Goal: Task Accomplishment & Management: Complete application form

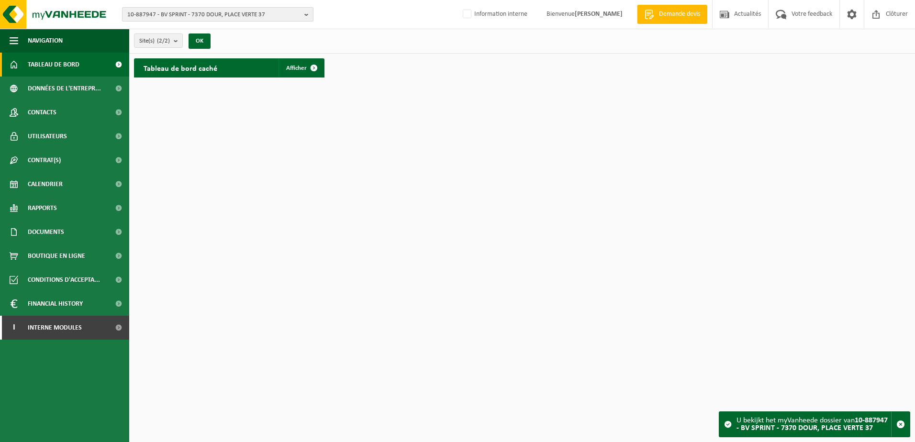
click at [166, 16] on span "10-887947 - BV SPRINT - 7370 DOUR, PLACE VERTE 37" at bounding box center [213, 15] width 173 height 14
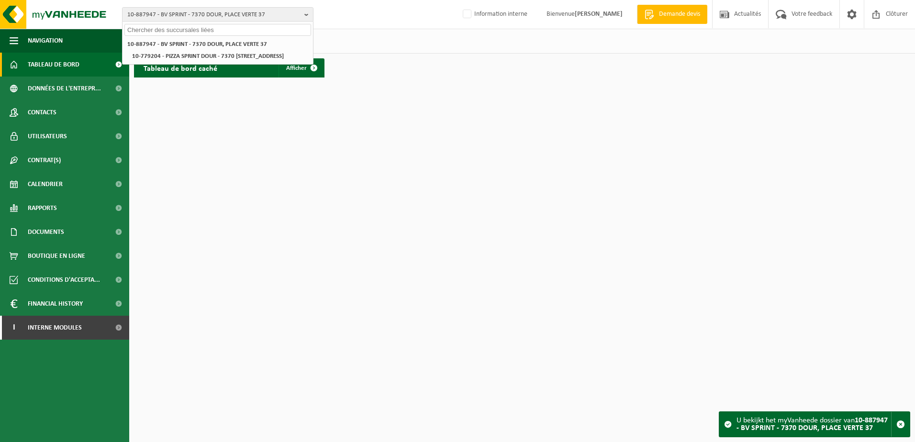
click at [158, 27] on input "text" at bounding box center [217, 30] width 187 height 12
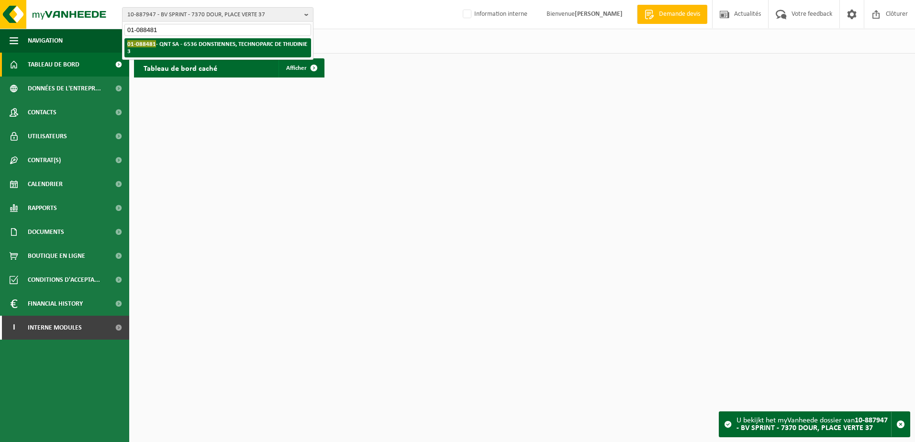
type input "01-088481"
click at [207, 45] on strong "01-088481 - QNT SA - 6536 DONSTIENNES, TECHNOPARC DE THUDINIE 3" at bounding box center [217, 47] width 180 height 14
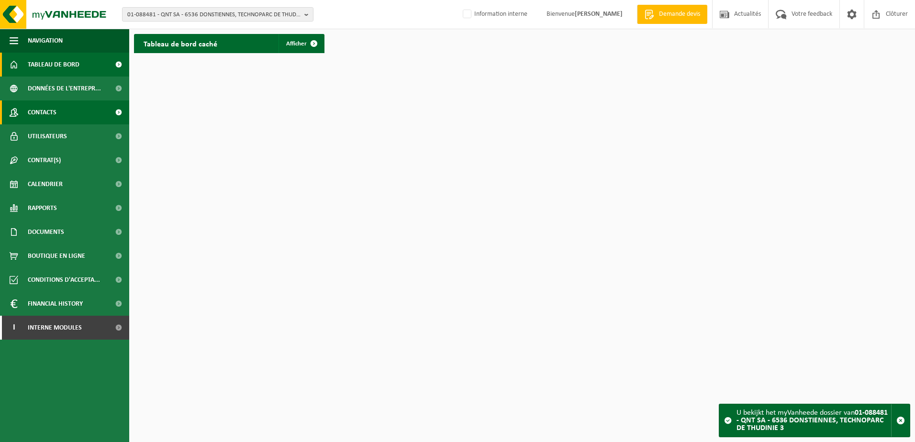
click at [66, 121] on link "Contacts" at bounding box center [64, 112] width 129 height 24
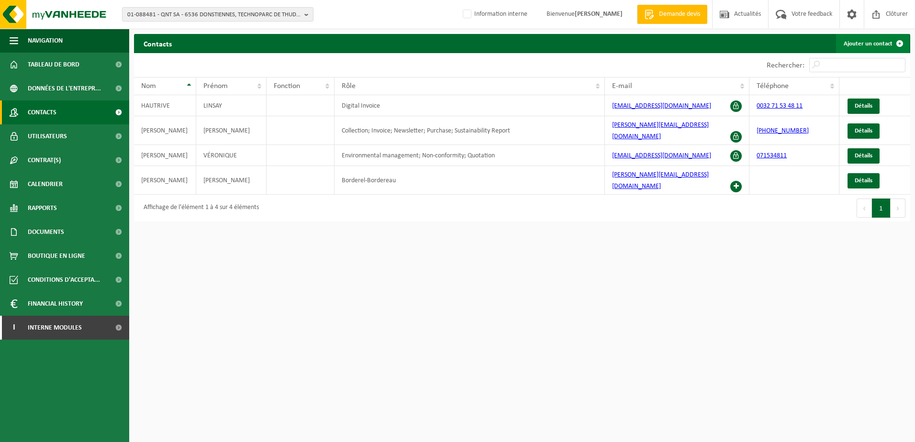
click at [865, 44] on link "Ajouter un contact" at bounding box center [872, 43] width 73 height 19
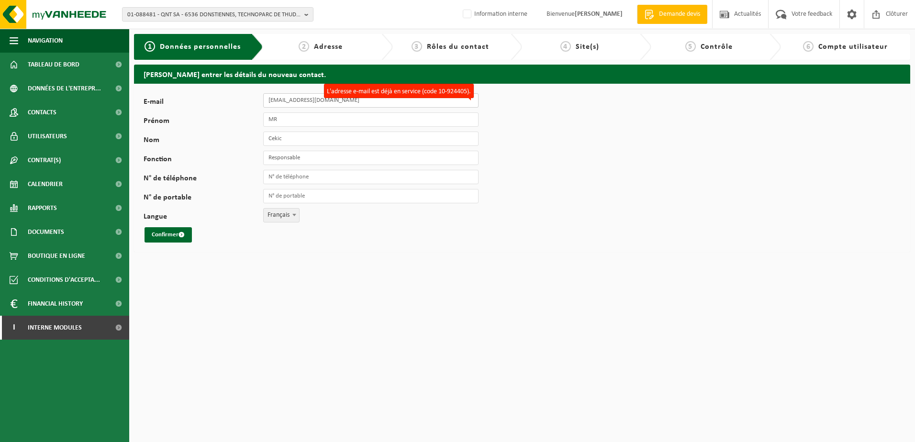
click at [313, 100] on input "cekgugu@hotmail.com" at bounding box center [370, 100] width 215 height 14
drag, startPoint x: 338, startPoint y: 100, endPoint x: 266, endPoint y: 104, distance: 71.8
click at [266, 104] on input "cekgugu@hotmail.com" at bounding box center [370, 100] width 215 height 14
click at [296, 102] on input "E-mail" at bounding box center [370, 100] width 215 height 14
click at [308, 103] on input "E-mail" at bounding box center [370, 100] width 215 height 14
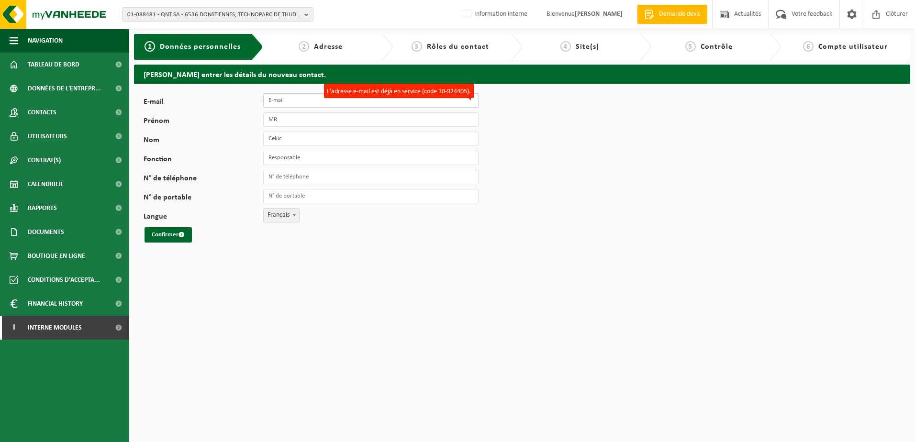
paste input "Chloe@qntsport.com"
type input "Chloe@qntsport.com"
click at [298, 121] on input "MR" at bounding box center [370, 119] width 215 height 14
drag, startPoint x: 280, startPoint y: 119, endPoint x: 266, endPoint y: 117, distance: 13.9
click at [266, 117] on input "MR" at bounding box center [370, 119] width 215 height 14
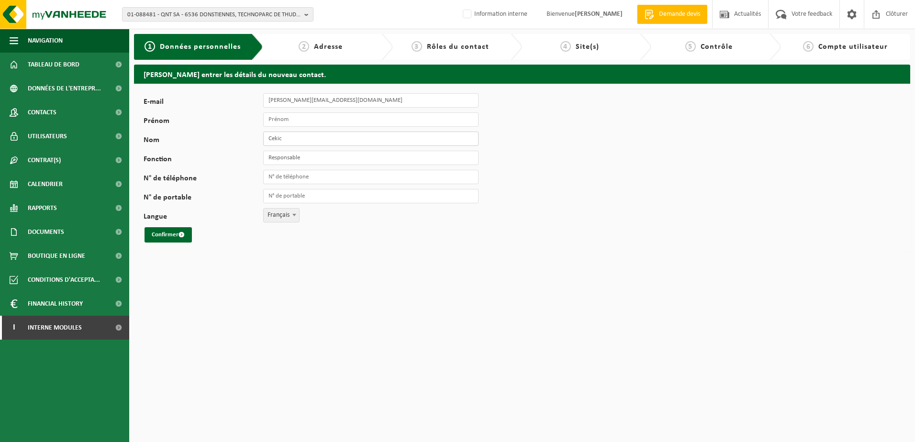
drag, startPoint x: 286, startPoint y: 138, endPoint x: 265, endPoint y: 136, distance: 21.1
click at [265, 136] on input "Cekic" at bounding box center [370, 139] width 215 height 14
click at [285, 117] on input "Prénom" at bounding box center [370, 119] width 215 height 14
type input "Chloe"
click at [284, 134] on input "Nom" at bounding box center [370, 139] width 215 height 14
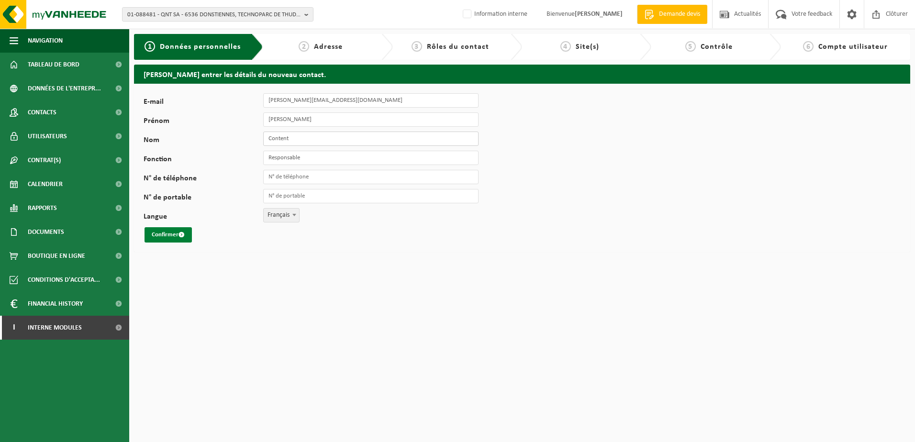
type input "Content"
click at [181, 234] on span "submit" at bounding box center [181, 235] width 6 height 6
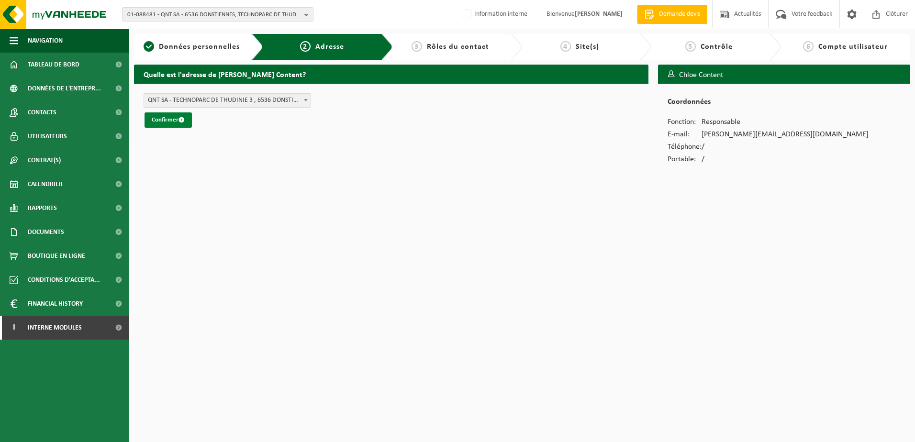
click at [172, 127] on button "Confirmer" at bounding box center [167, 119] width 47 height 15
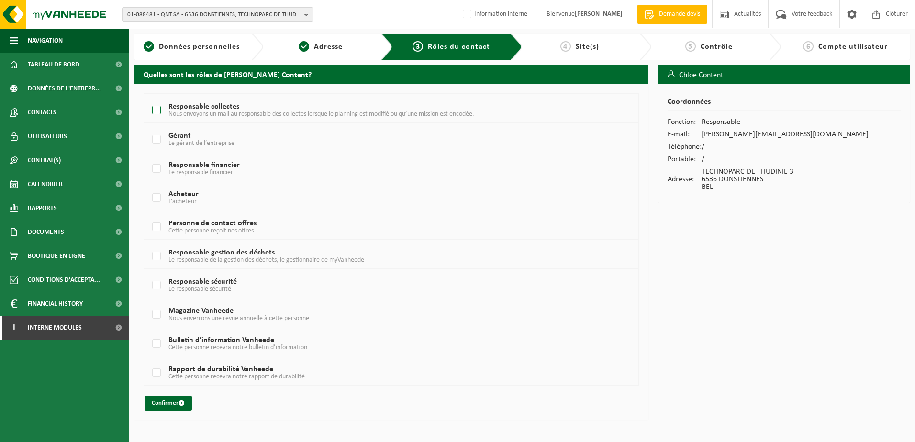
click at [155, 110] on label "Responsable collectes Nous envoyons un mali au responsable des collectes lorsqu…" at bounding box center [370, 110] width 440 height 14
click at [149, 99] on input "Responsable collectes Nous envoyons un mali au responsable des collectes lorsqu…" at bounding box center [148, 98] width 0 height 0
checkbox input "true"
click at [155, 137] on label "Gérant Le gérant de l’entreprise" at bounding box center [370, 140] width 440 height 14
click at [149, 128] on input "Gérant Le gérant de l’entreprise" at bounding box center [148, 127] width 0 height 0
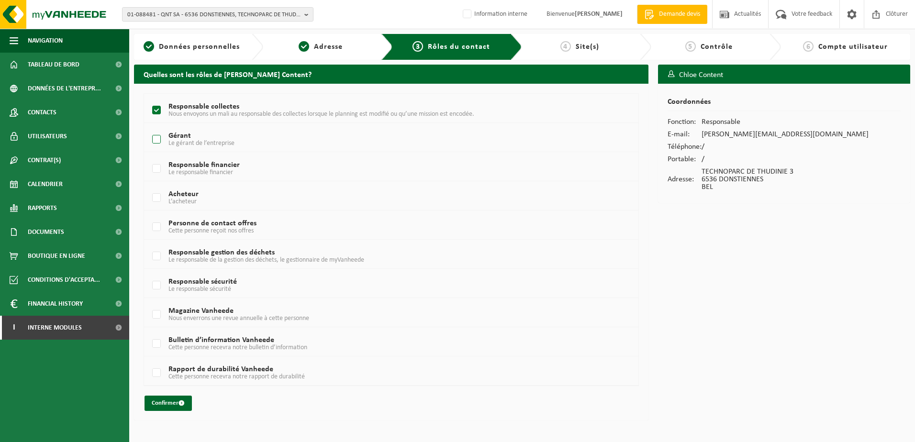
checkbox input "true"
click at [158, 169] on label "Responsable financier Le responsable financier" at bounding box center [370, 169] width 440 height 14
click at [149, 157] on input "Responsable financier Le responsable financier" at bounding box center [148, 156] width 0 height 0
checkbox input "true"
click at [158, 253] on label "Responsable gestion des déchets Le responsable de la gestion des déchets, le ge…" at bounding box center [370, 256] width 440 height 14
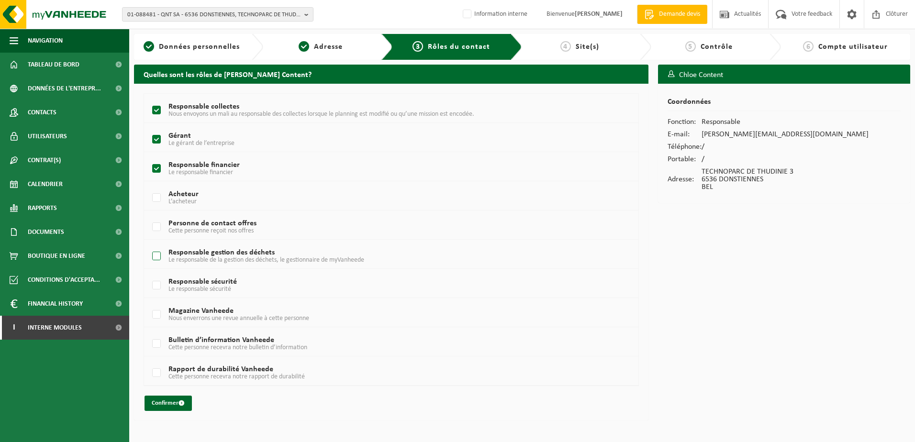
click at [149, 244] on input "Responsable gestion des déchets Le responsable de la gestion des déchets, le ge…" at bounding box center [148, 244] width 0 height 0
checkbox input "true"
click at [172, 405] on button "Confirmer" at bounding box center [167, 403] width 47 height 15
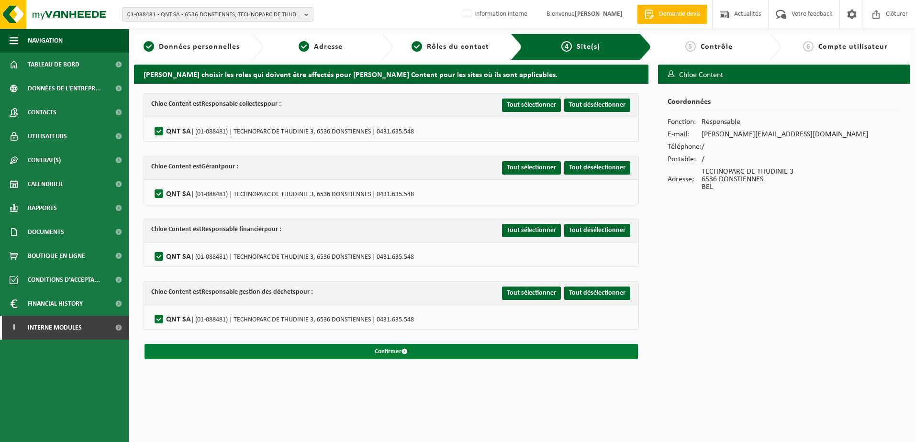
click at [338, 350] on button "Confirmer" at bounding box center [390, 351] width 493 height 15
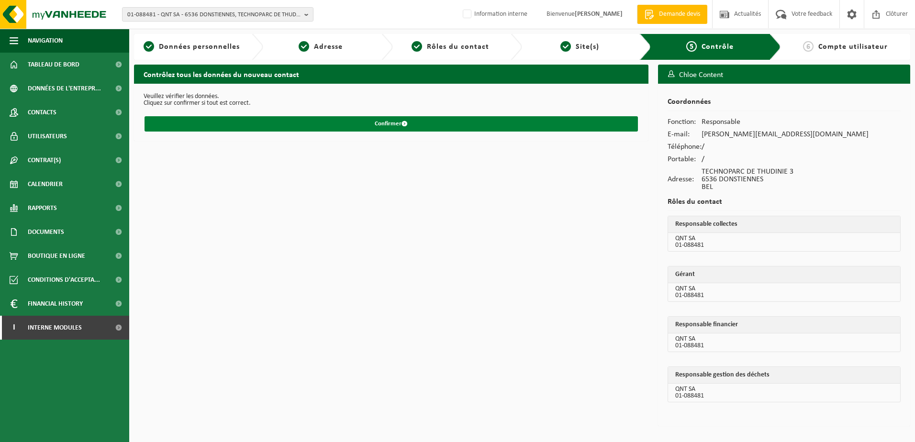
click at [418, 127] on button "Confirmer" at bounding box center [390, 123] width 493 height 15
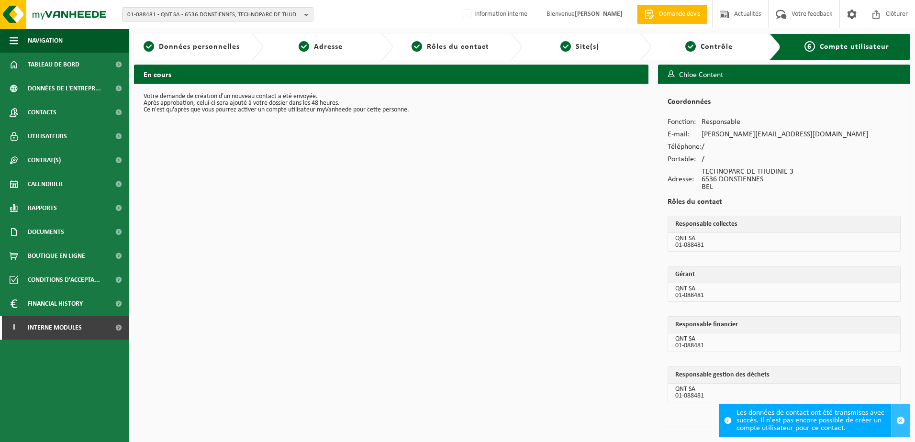
click at [897, 419] on span "button" at bounding box center [900, 420] width 9 height 9
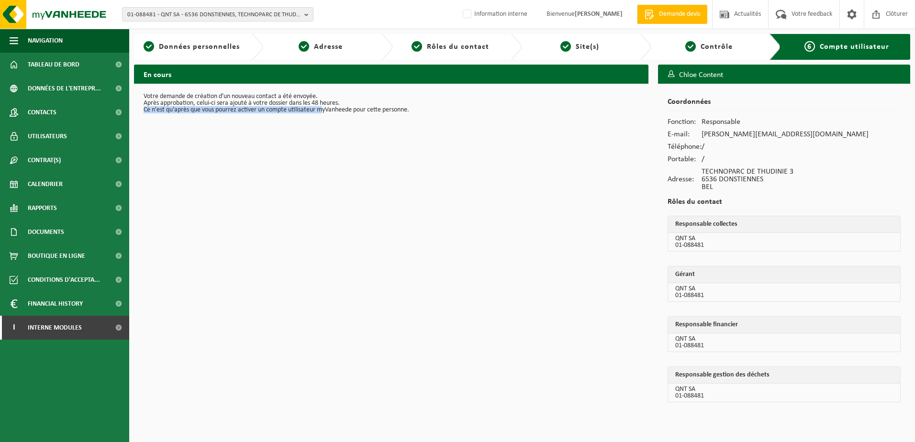
drag, startPoint x: 143, startPoint y: 110, endPoint x: 337, endPoint y: 111, distance: 193.7
click at [337, 111] on div "Votre demande de création d'un nouveau contact a été envoyée. Après approbation…" at bounding box center [391, 103] width 514 height 39
drag, startPoint x: 337, startPoint y: 111, endPoint x: 422, endPoint y: 111, distance: 85.1
click at [422, 111] on p "Ce n'est qu'après que vous pourrez activer un compte utilisateur myVanheede pou…" at bounding box center [391, 110] width 495 height 7
drag, startPoint x: 382, startPoint y: 112, endPoint x: 142, endPoint y: 103, distance: 239.9
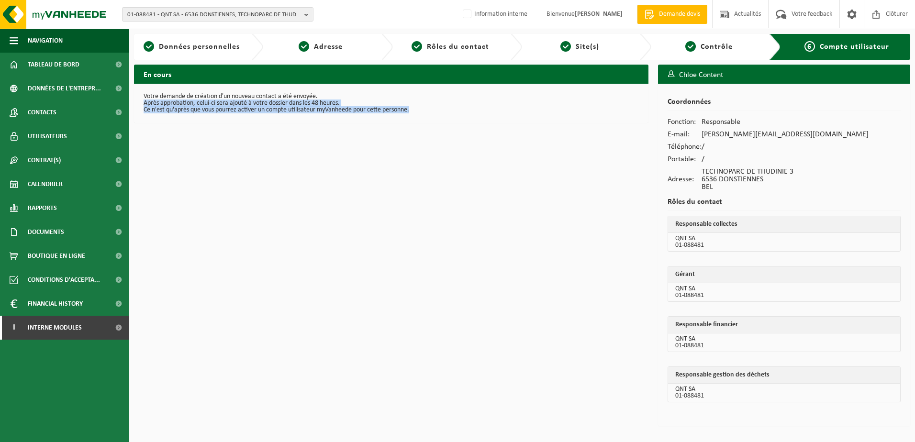
click at [142, 103] on div "Votre demande de création d'un nouveau contact a été envoyée. Après approbation…" at bounding box center [391, 103] width 514 height 39
drag, startPoint x: 142, startPoint y: 103, endPoint x: 175, endPoint y: 135, distance: 45.7
click at [175, 135] on div "En cours Votre demande de création d'un nouveau contact a été envoyée. Après ap…" at bounding box center [391, 248] width 524 height 366
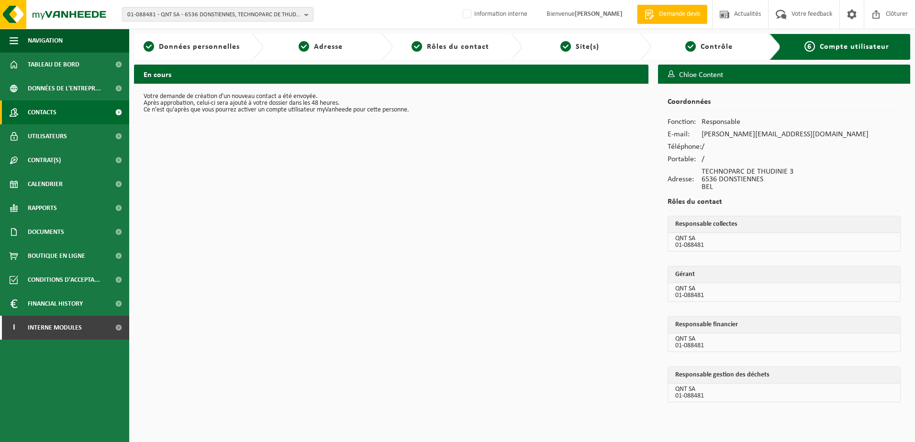
click at [54, 120] on span "Contacts" at bounding box center [42, 112] width 29 height 24
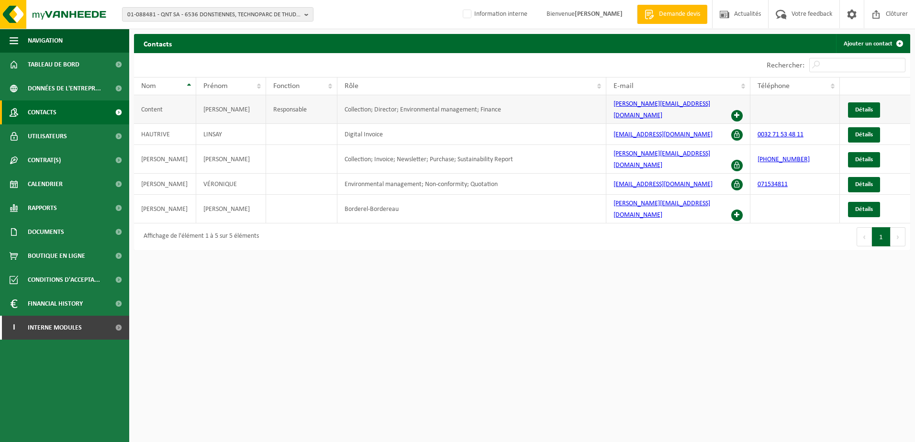
click at [736, 110] on span at bounding box center [736, 115] width 11 height 11
click at [207, 18] on span "01-088481 - QNT SA - 6536 DONSTIENNES, TECHNOPARC DE THUDINIE 3" at bounding box center [213, 15] width 173 height 14
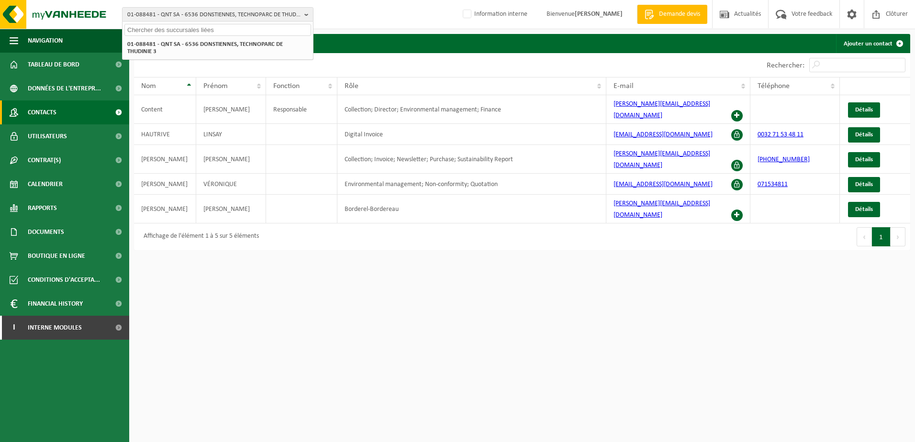
click at [188, 31] on input "text" at bounding box center [217, 30] width 187 height 12
paste input "10-990220"
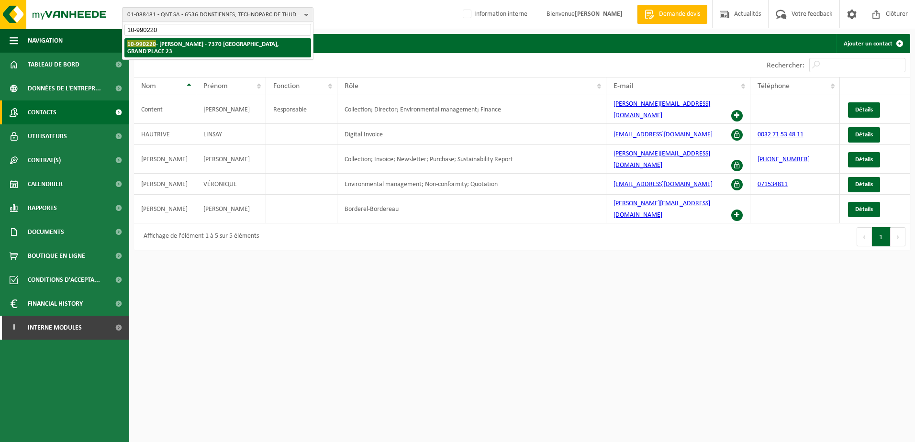
type input "10-990220"
click at [200, 45] on strong "10-990220 - HOA MAI - 7370 DOUR, GRAND'PLACE 23" at bounding box center [202, 47] width 151 height 14
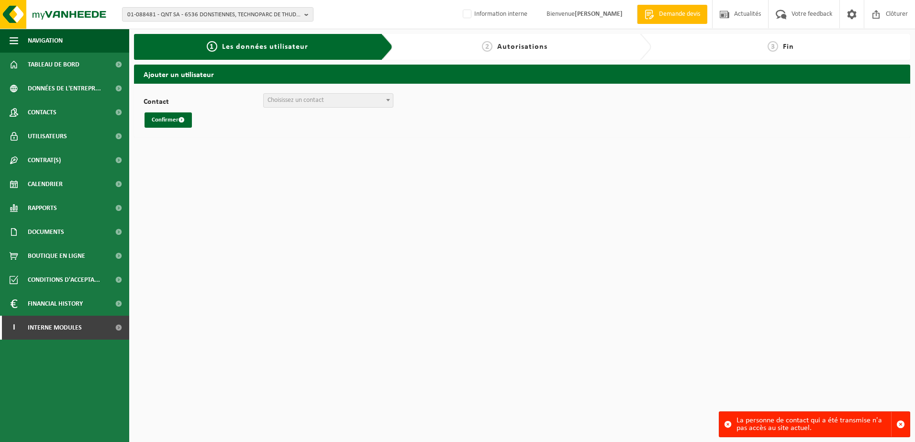
click at [332, 103] on span "Choisissez un contact" at bounding box center [328, 100] width 129 height 13
select select "89799"
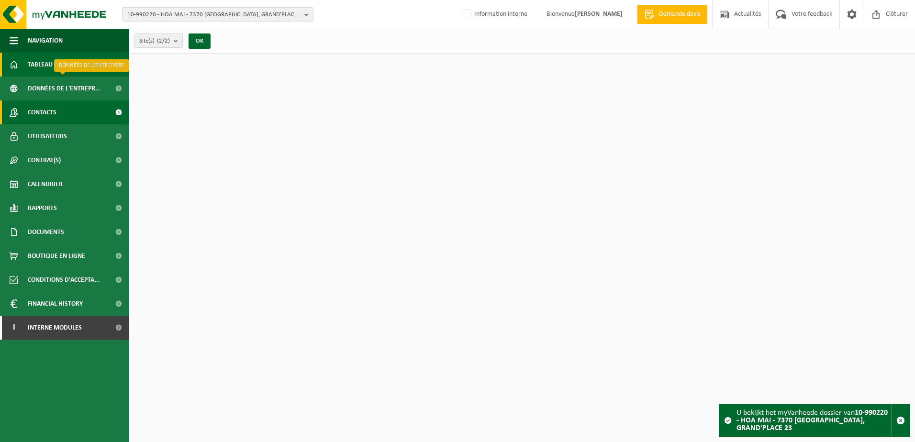
click at [59, 104] on link "Contacts" at bounding box center [64, 112] width 129 height 24
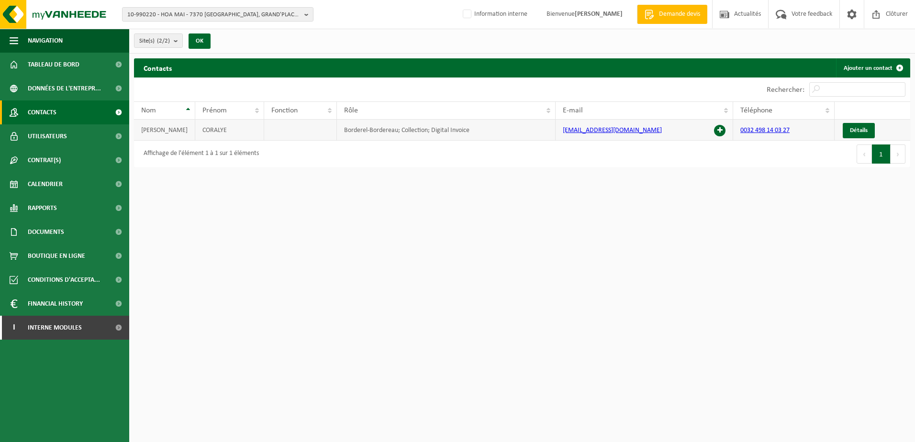
click at [718, 130] on span at bounding box center [719, 130] width 11 height 11
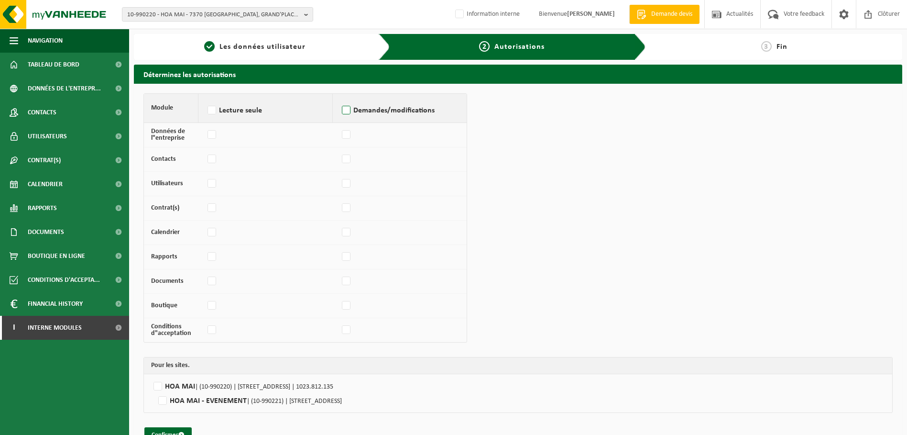
click at [347, 108] on label "Demandes/modifications" at bounding box center [400, 110] width 120 height 14
click at [340, 99] on input "Demandes/modifications" at bounding box center [340, 98] width 0 height 0
checkbox input "true"
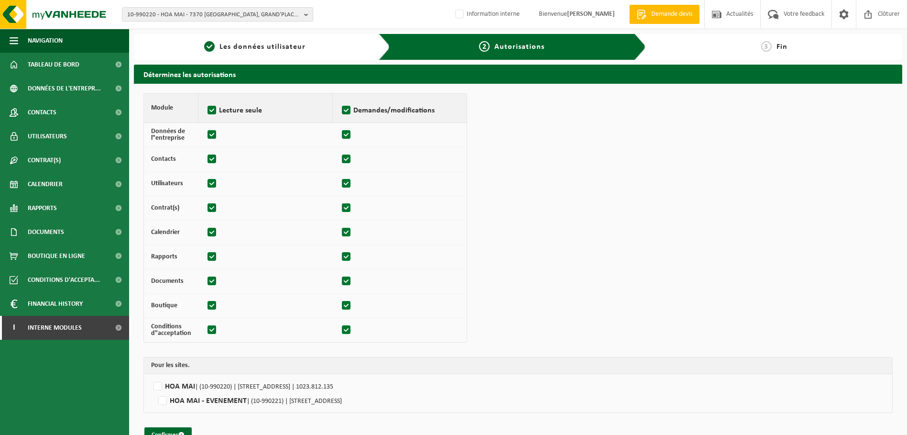
checkbox input "true"
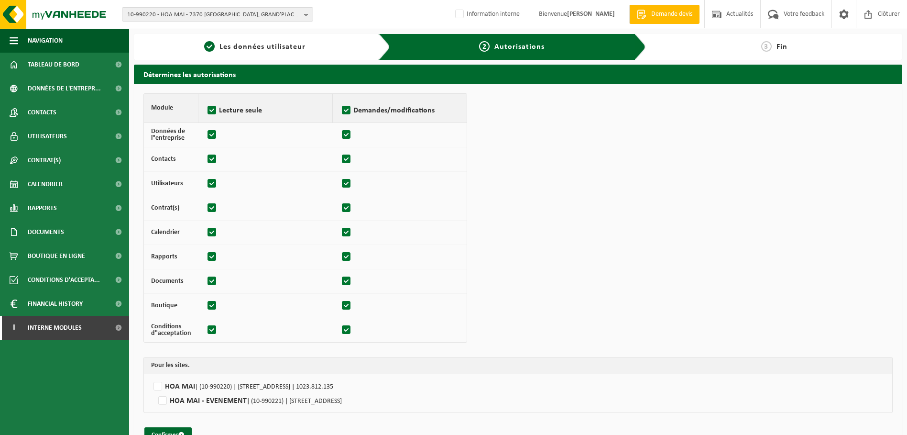
checkbox input "true"
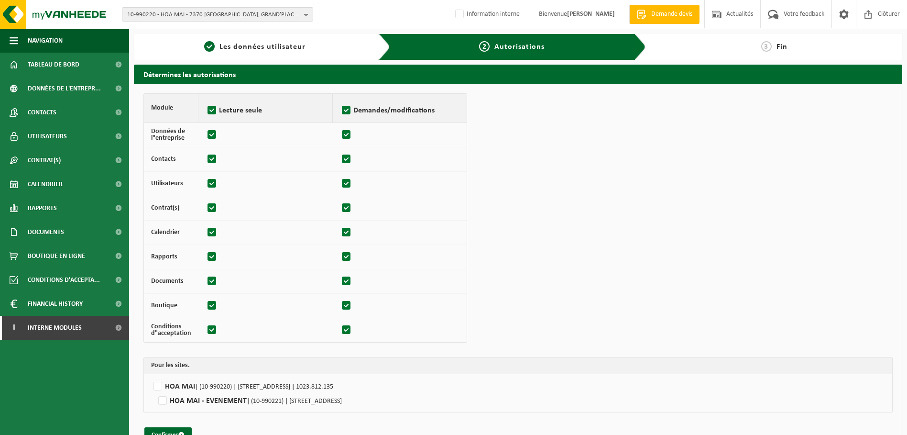
checkbox input "true"
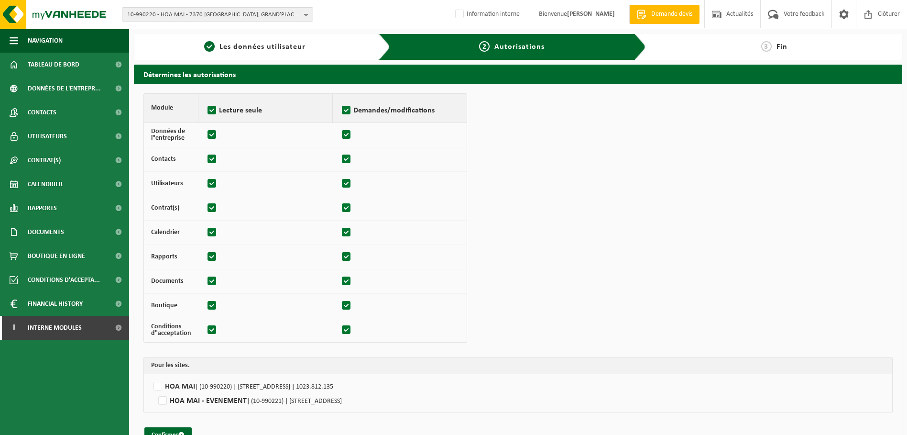
checkbox input "true"
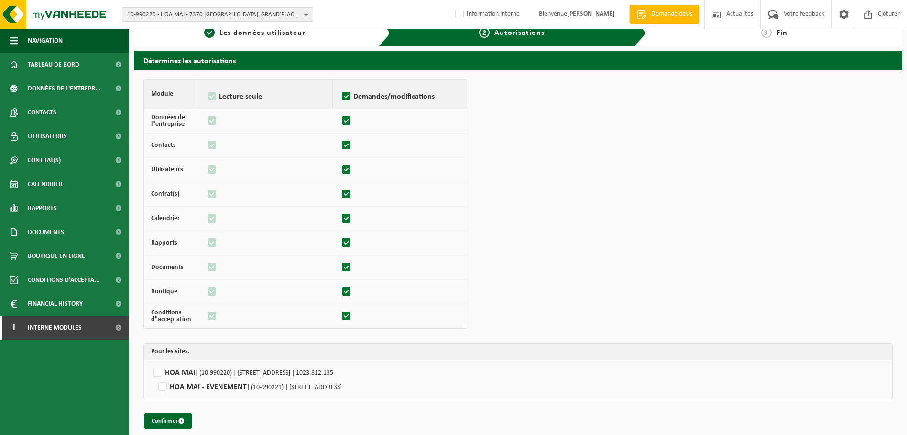
scroll to position [22, 0]
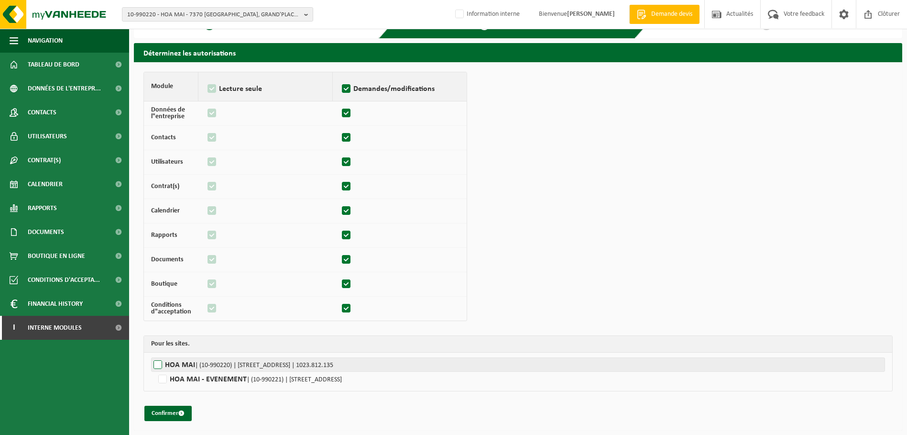
click at [160, 364] on label"] "HOA MAI | (10-990220) | GRAND'PLACE 23, 7370 DOUR | 1023.812.135" at bounding box center [518, 364] width 734 height 14
click at [160, 364] on input "HOA MAI | (10-990220) | GRAND'PLACE 23, 7370 DOUR | 1023.812.135" at bounding box center [604, 364] width 907 height 14
checkbox input "true"
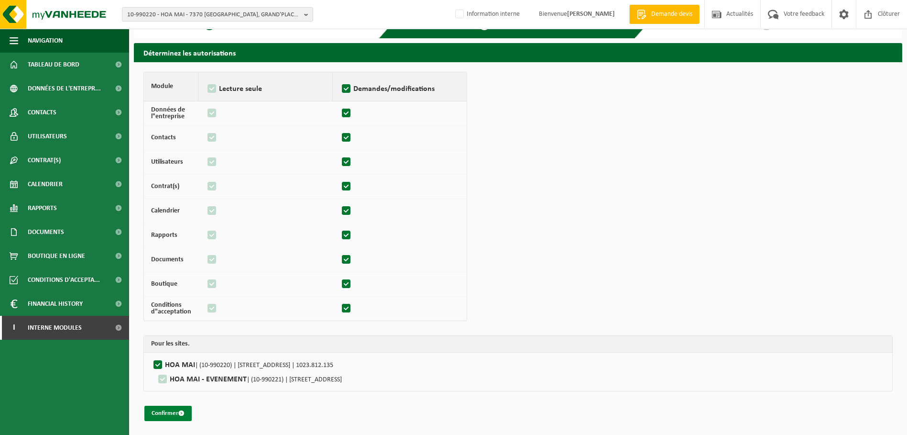
click at [157, 410] on button "Confirmer" at bounding box center [167, 413] width 47 height 15
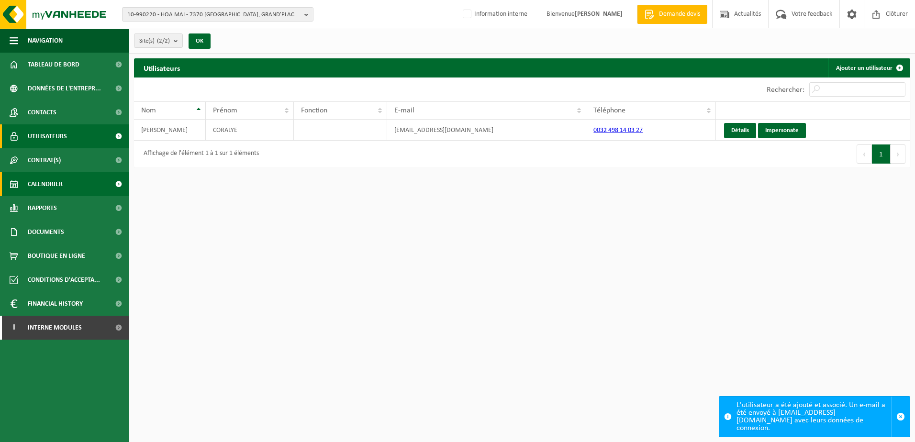
click at [61, 179] on span "Calendrier" at bounding box center [45, 184] width 35 height 24
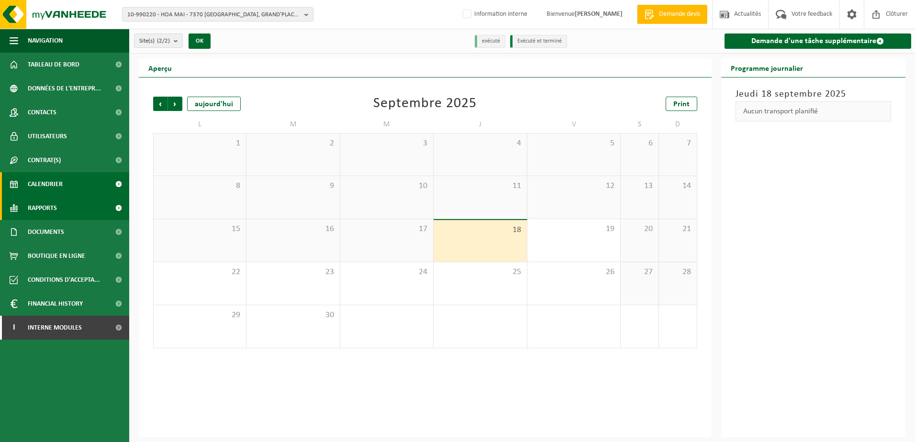
click at [55, 215] on span "Rapports" at bounding box center [42, 208] width 29 height 24
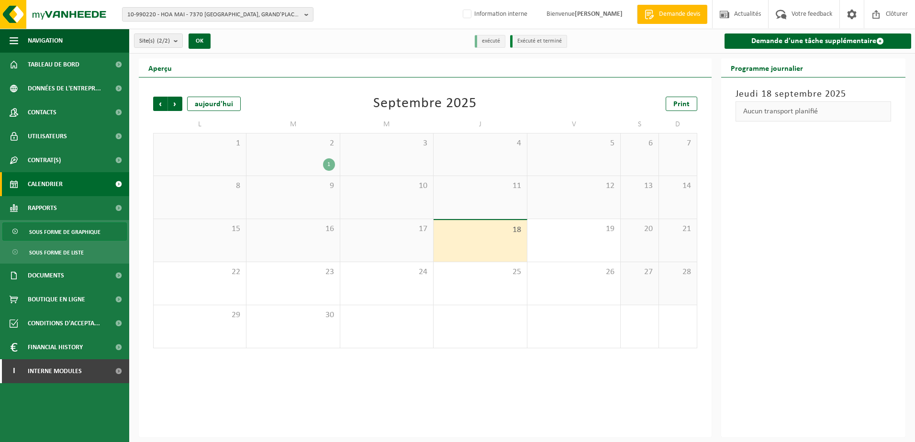
click at [57, 230] on span "Sous forme de graphique" at bounding box center [64, 232] width 71 height 18
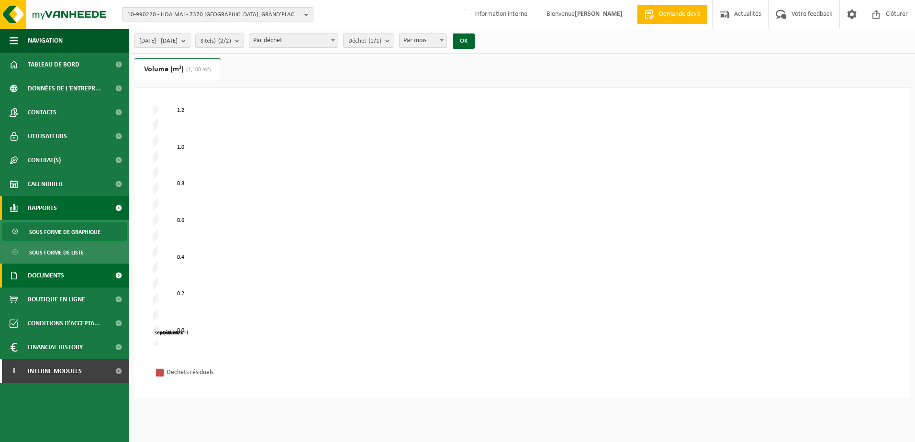
click at [59, 272] on span "Documents" at bounding box center [46, 276] width 36 height 24
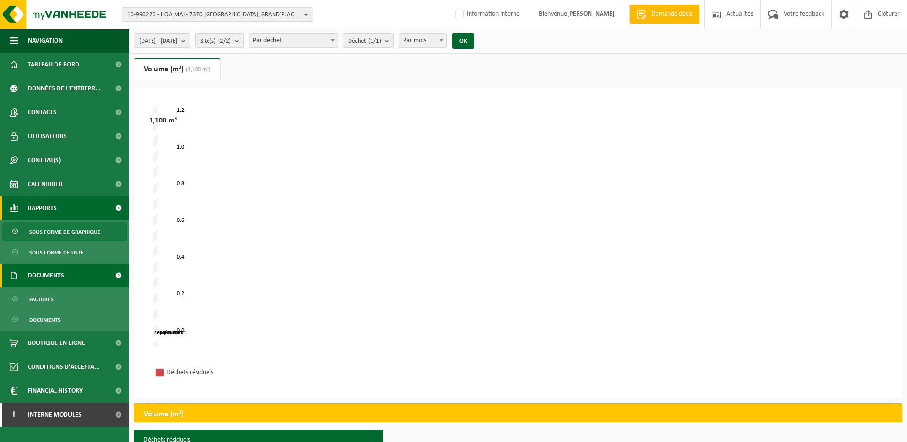
click at [48, 274] on span "Documents" at bounding box center [46, 276] width 36 height 24
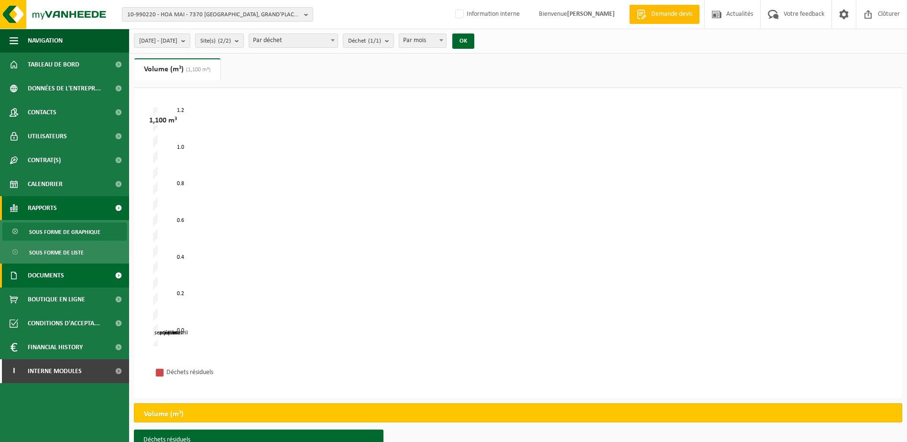
click at [33, 277] on span "Documents" at bounding box center [46, 276] width 36 height 24
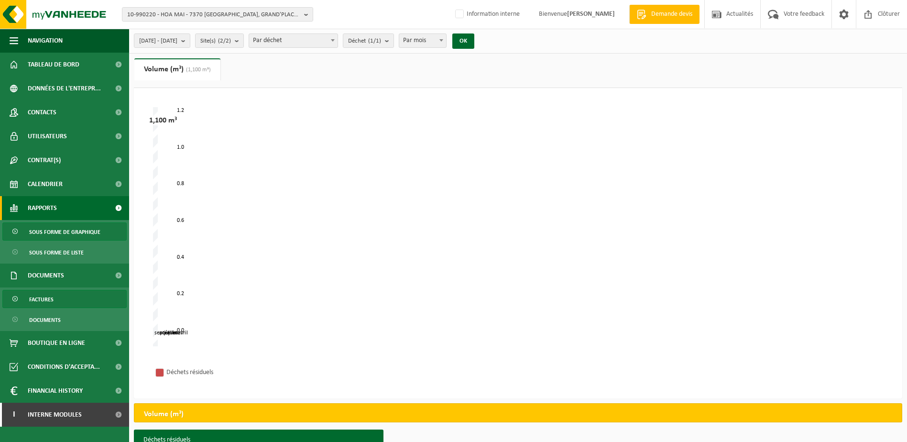
click at [35, 294] on span "Factures" at bounding box center [41, 299] width 24 height 18
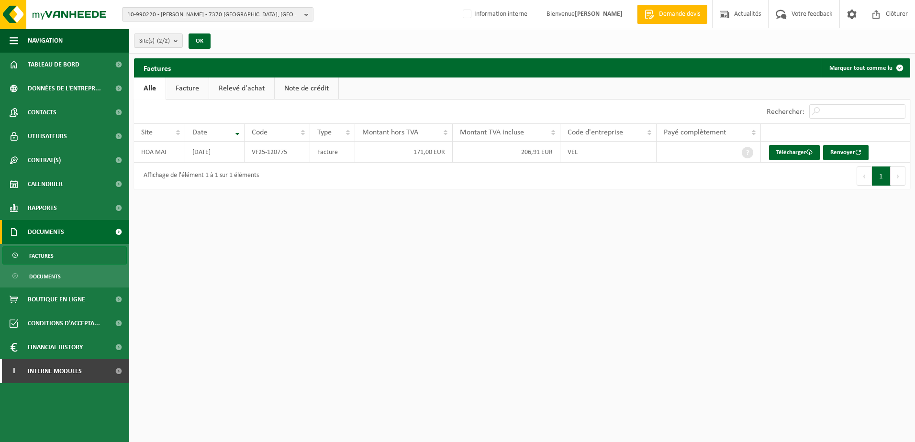
click at [239, 242] on html "10-990220 - [PERSON_NAME] - 7370 DOUR, GRAND'PLACE 23 10-990220 - [PERSON_NAME]…" at bounding box center [457, 221] width 915 height 442
click at [189, 5] on div "10-990220 - [PERSON_NAME] - 7370 DOUR, GRAND'PLACE 23 10-990220 - [PERSON_NAME]…" at bounding box center [457, 14] width 915 height 29
click at [188, 8] on span "10-990220 - [PERSON_NAME] - 7370 [GEOGRAPHIC_DATA], [GEOGRAPHIC_DATA] 23" at bounding box center [213, 15] width 173 height 14
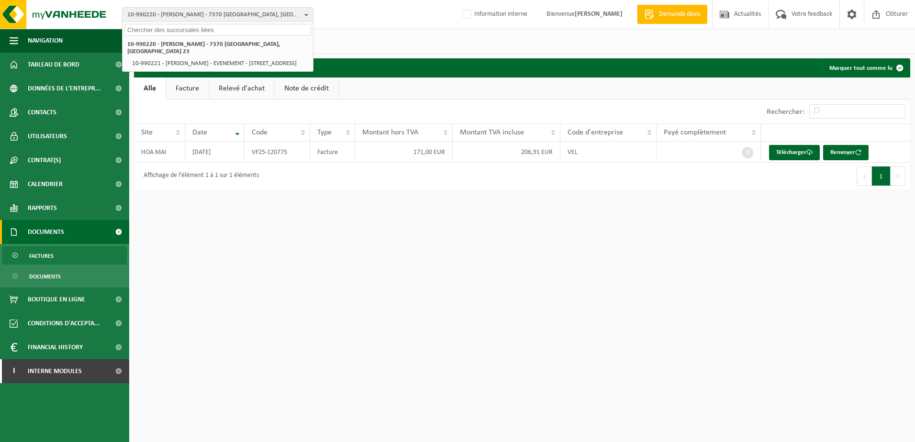
click at [188, 29] on input "text" at bounding box center [217, 30] width 187 height 12
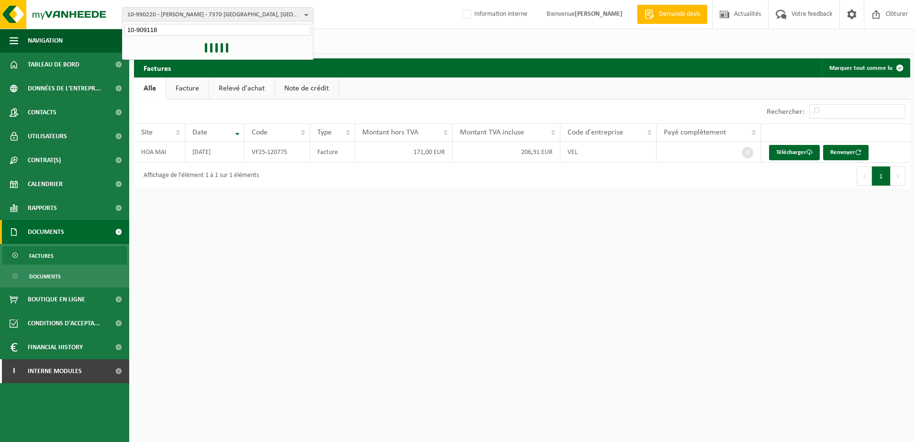
type input "10-909118"
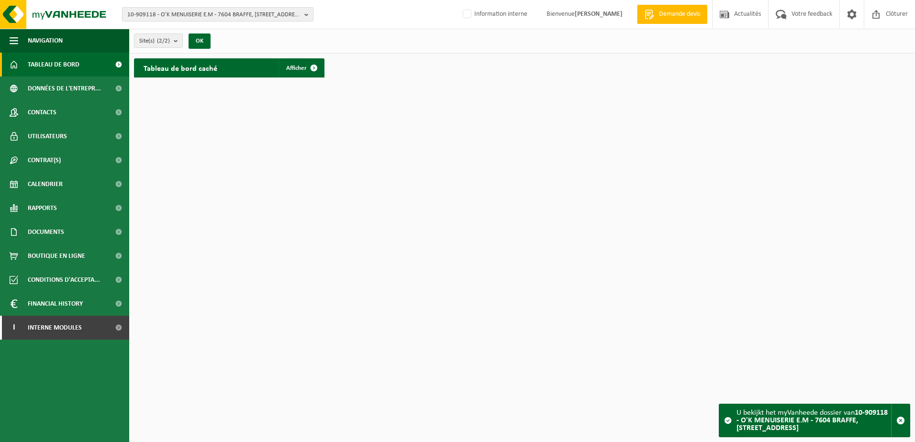
click at [305, 13] on b "button" at bounding box center [308, 14] width 9 height 13
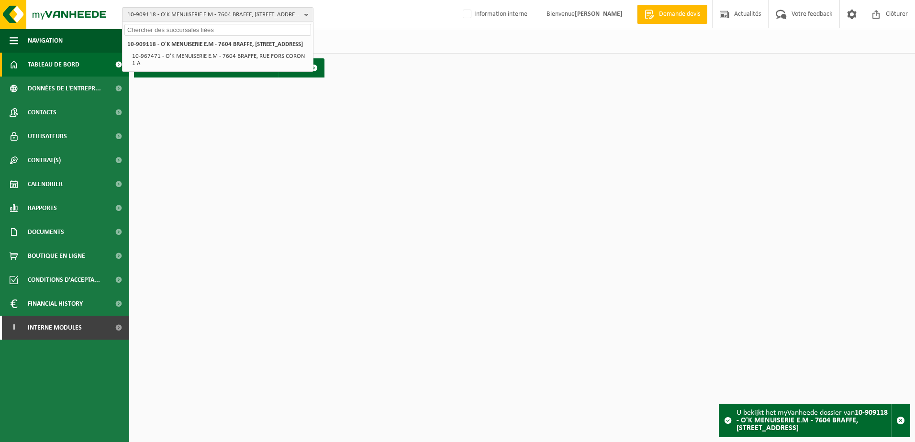
click at [332, 41] on div "Site(s) (2/2) Tout sélectionner Tout désélectionner Sélectionner les actifs O'K…" at bounding box center [521, 41] width 785 height 25
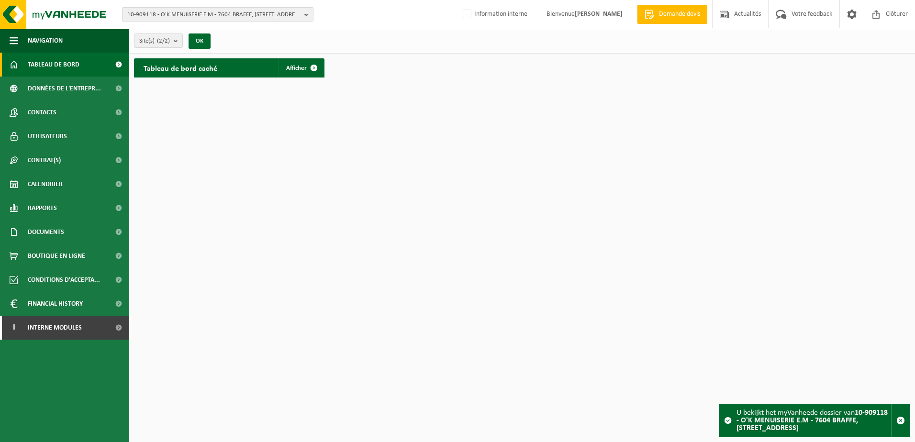
click at [160, 11] on span "10-909118 - O'K MENUISERIE E.M - 7604 BRAFFE, RUE DU FORS CORON 1A" at bounding box center [213, 15] width 173 height 14
type input "10-914695"
click at [205, 41] on strong "10-914695 - ENTREPRISE AGRICOLE(SCOMMEA)SNEESSENS JULIEN , FERME DE COURTEVILLE…" at bounding box center [211, 47] width 168 height 14
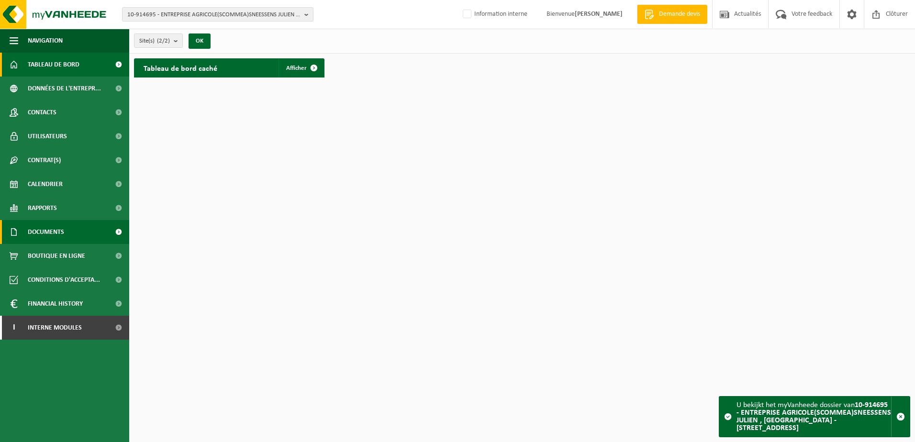
click at [60, 227] on span "Documents" at bounding box center [46, 232] width 36 height 24
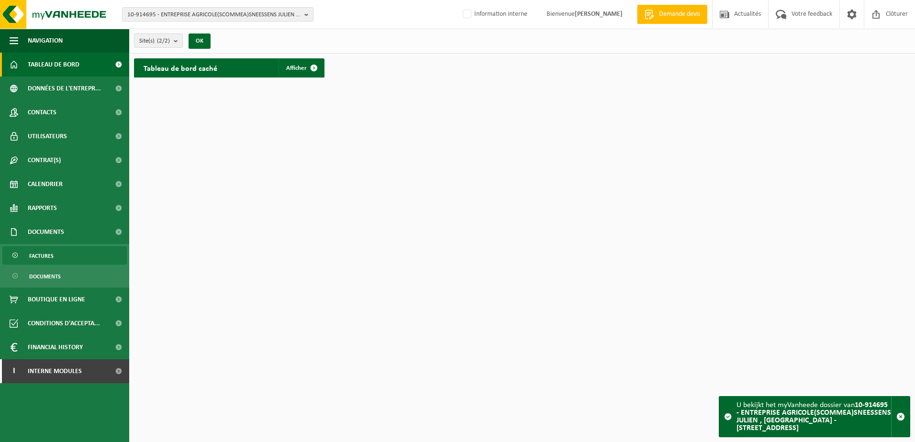
click at [60, 251] on link "Factures" at bounding box center [64, 255] width 124 height 18
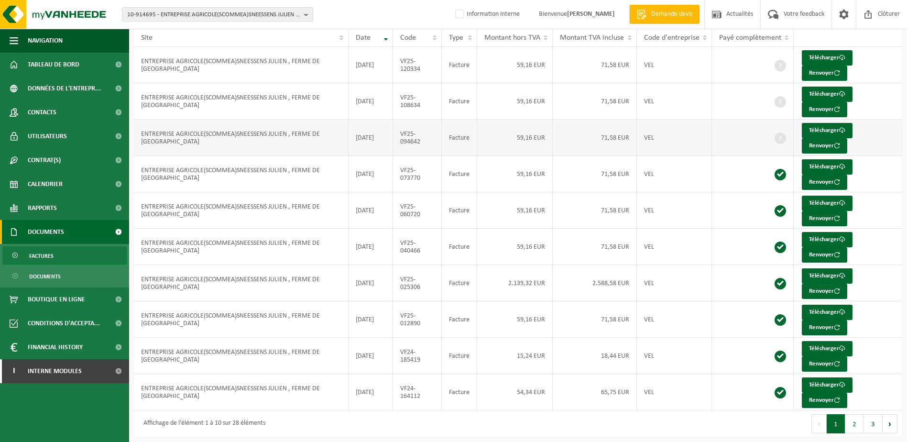
scroll to position [98, 0]
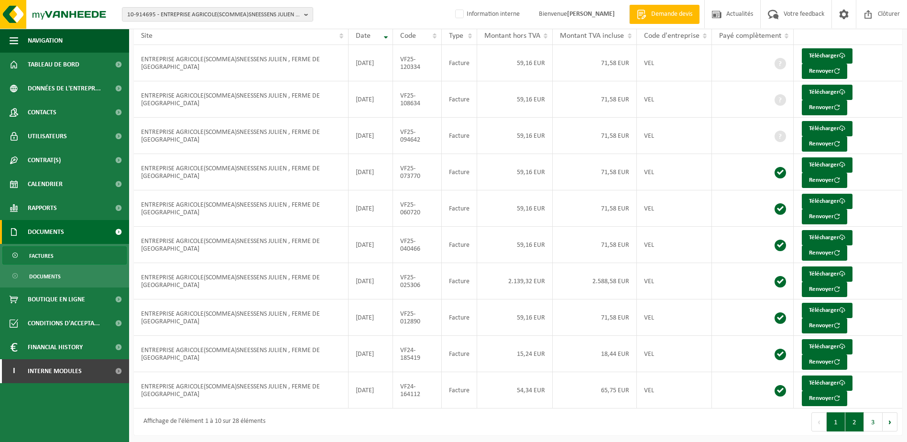
click at [851, 416] on button "2" at bounding box center [855, 421] width 19 height 19
click at [868, 415] on button "3" at bounding box center [873, 421] width 19 height 19
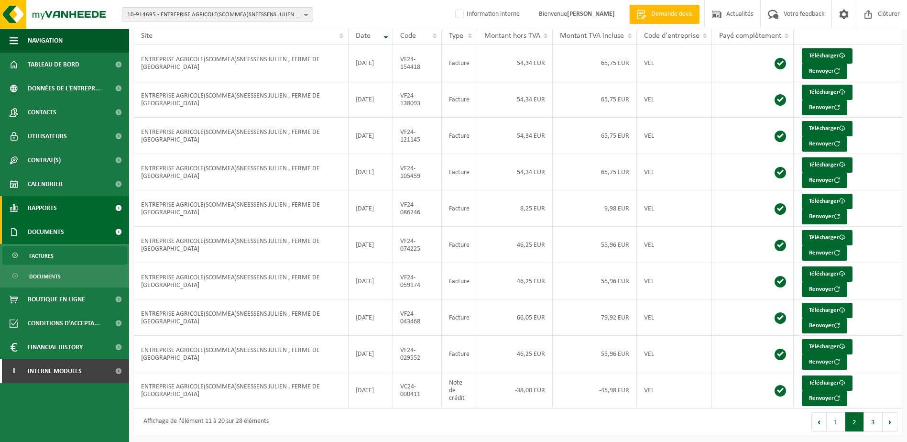
scroll to position [25, 0]
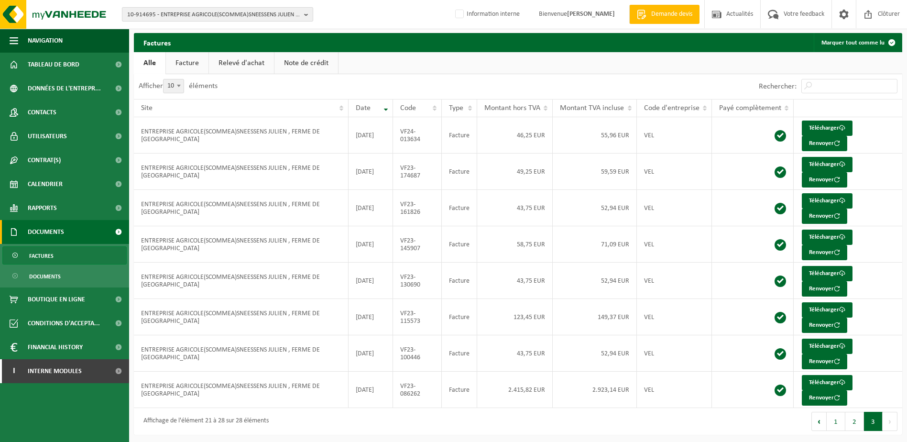
click at [189, 13] on span "10-914695 - ENTREPRISE AGRICOLE(SCOMMEA)SNEESSENS JULIEN , FERME DE COURTEVILLE…" at bounding box center [213, 15] width 173 height 14
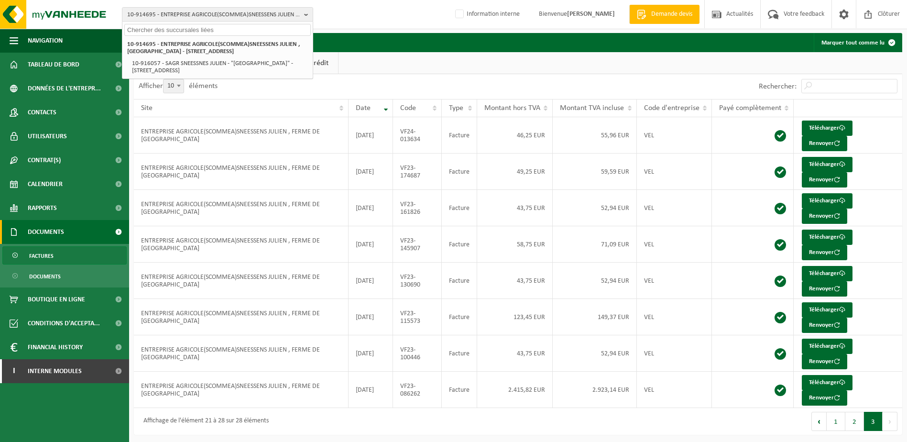
click at [178, 33] on input "text" at bounding box center [217, 30] width 187 height 12
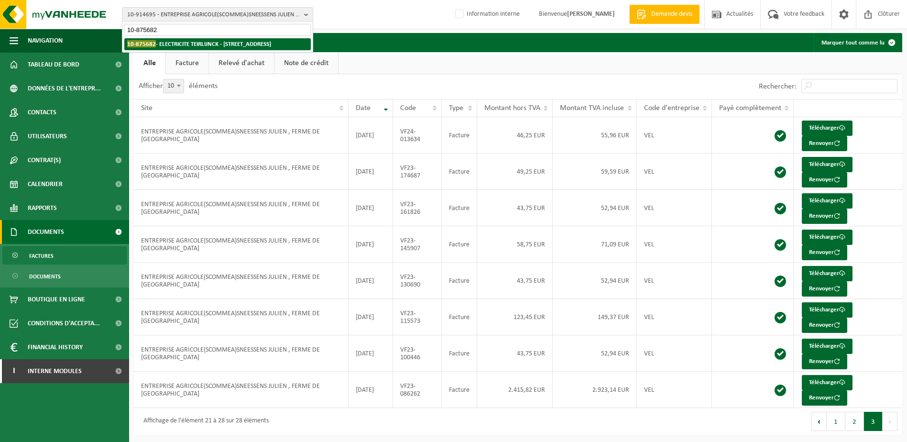
type input "10-875682"
click at [181, 48] on li "10-875682 - ELECTRICITE TEIRLIJNCK - 5070 FOSSES-LA-VILLE, RUE PINSONHAIE 2a" at bounding box center [217, 44] width 187 height 12
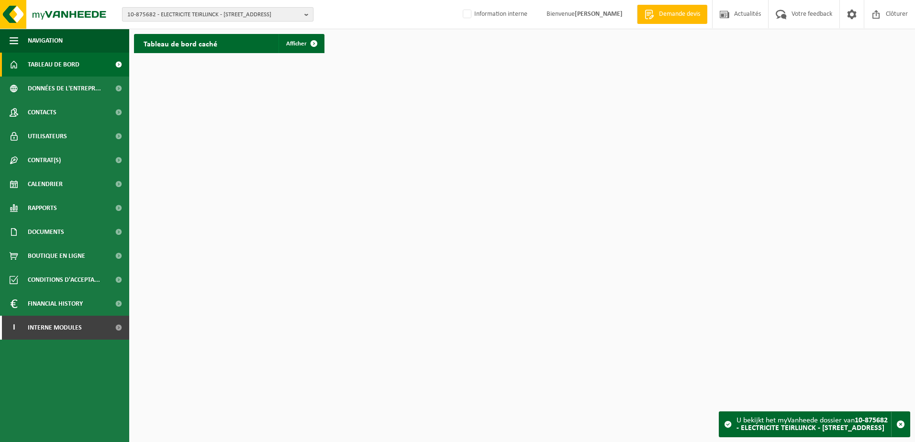
click at [156, 8] on span "10-875682 - ELECTRICITE TEIRLIJNCK - [STREET_ADDRESS]" at bounding box center [213, 15] width 173 height 14
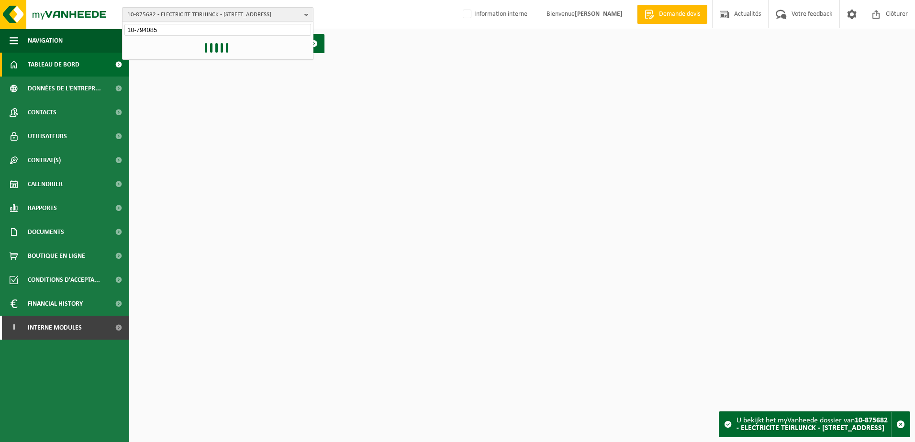
type input "10-794085"
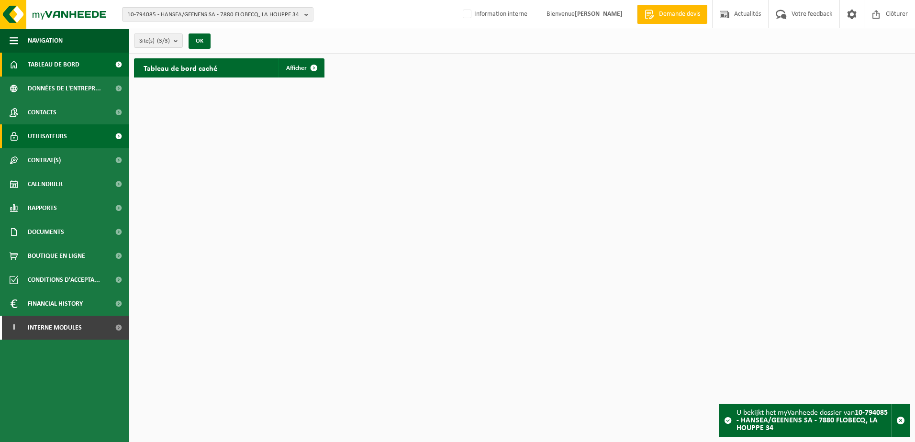
click at [61, 136] on span "Utilisateurs" at bounding box center [47, 136] width 39 height 24
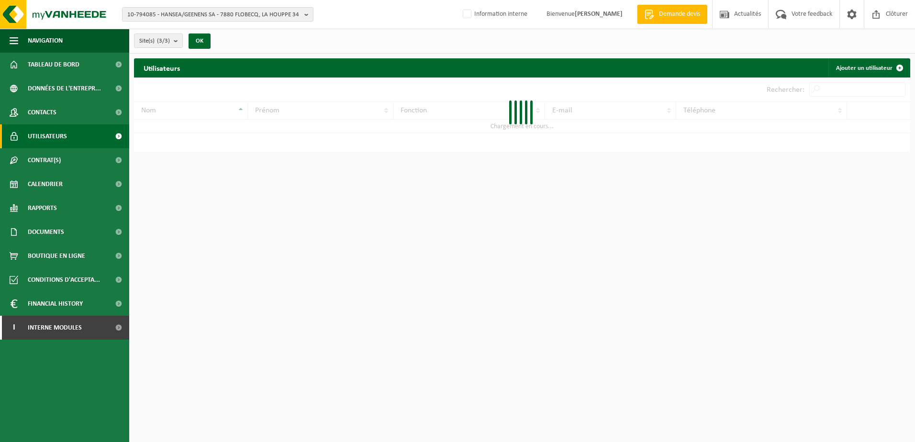
click at [55, 115] on span "Contacts" at bounding box center [42, 112] width 29 height 24
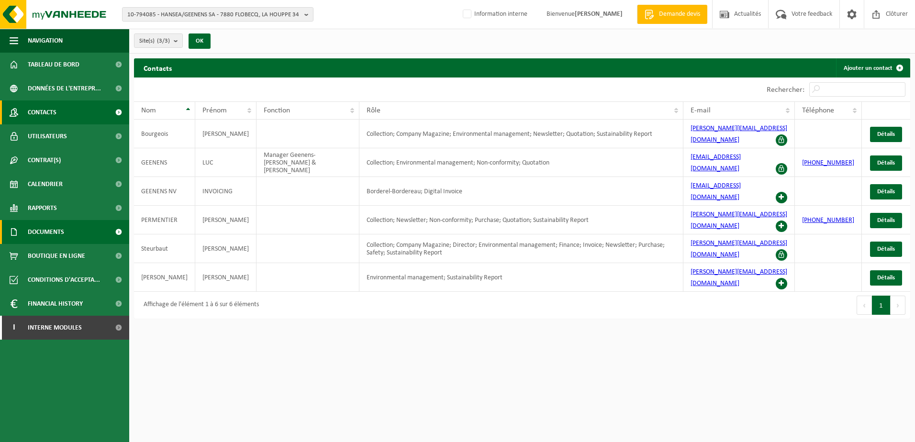
click at [43, 232] on span "Documents" at bounding box center [46, 232] width 36 height 24
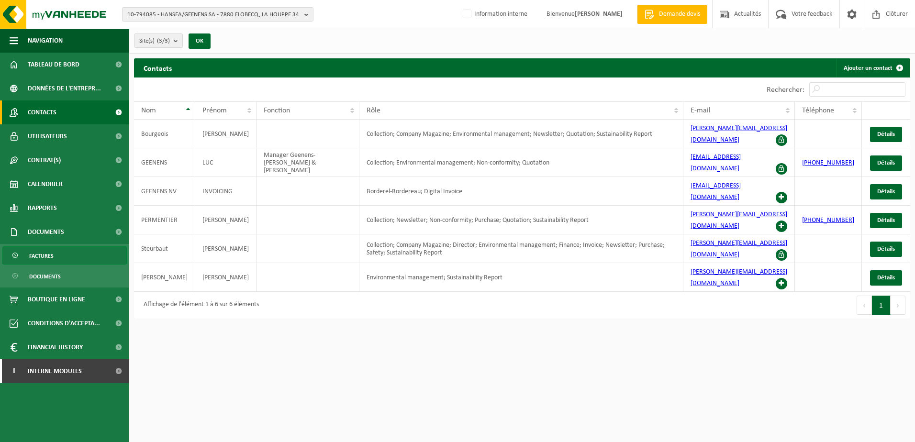
click at [44, 254] on span "Factures" at bounding box center [41, 256] width 24 height 18
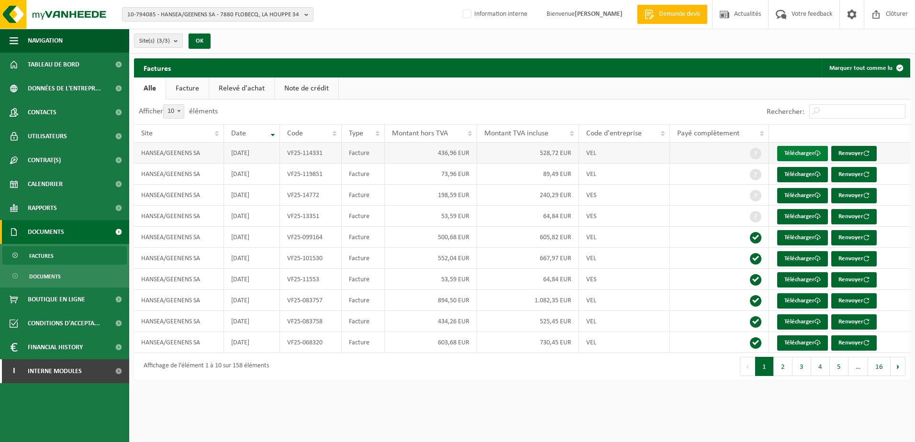
click at [791, 150] on link "Télécharger" at bounding box center [802, 153] width 51 height 15
click at [788, 173] on link "Télécharger" at bounding box center [802, 174] width 51 height 15
click at [810, 192] on link "Télécharger" at bounding box center [802, 195] width 51 height 15
click at [799, 217] on link "Télécharger" at bounding box center [802, 216] width 51 height 15
click at [802, 278] on link "Télécharger" at bounding box center [802, 279] width 51 height 15
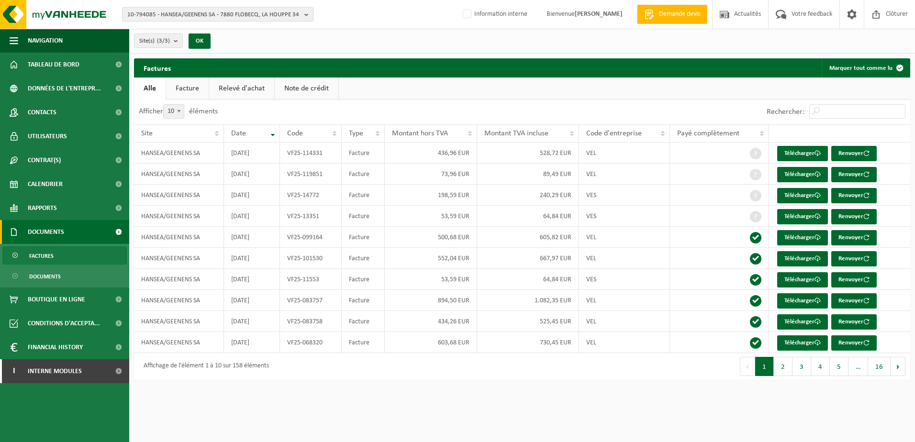
click at [228, 13] on span "10-794085 - HANSEA/GEENENS SA - 7880 FLOBECQ, LA HOUPPE 34" at bounding box center [213, 15] width 173 height 14
type input "10-911428"
click at [232, 50] on li "10-911428 - ROYAL ASSOCIATION SPORTIVE PAYS BLANC ANTOINIEN E.M - 7536 VAULX, R…" at bounding box center [217, 47] width 187 height 19
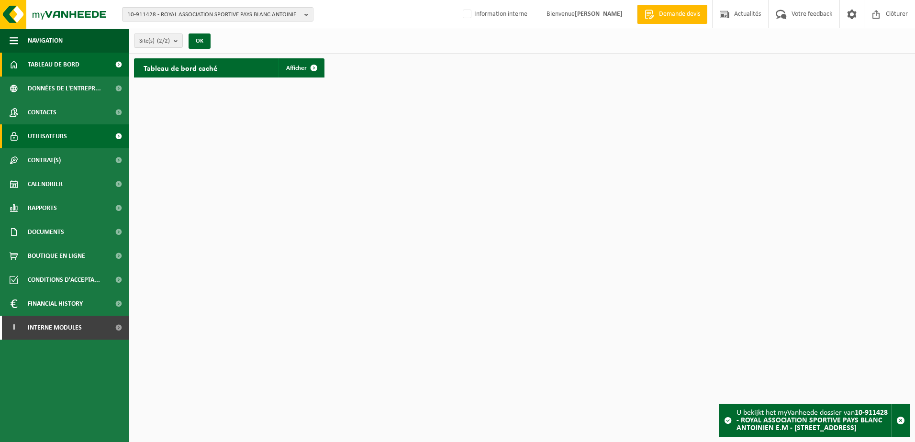
click at [40, 130] on span "Utilisateurs" at bounding box center [47, 136] width 39 height 24
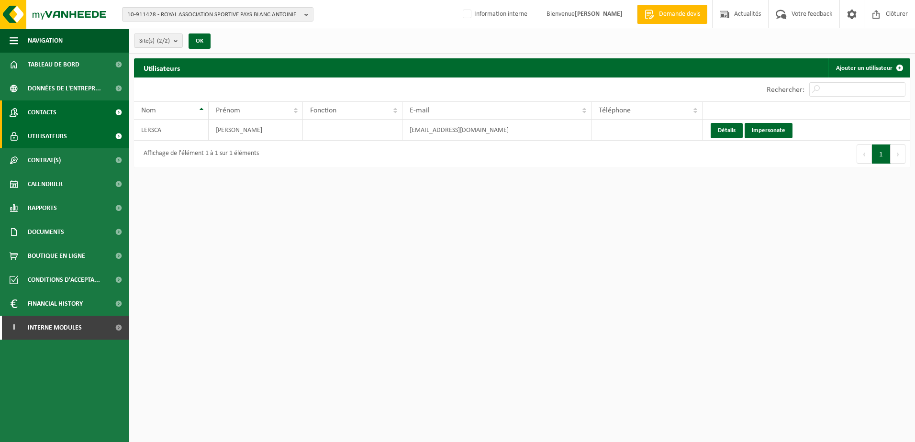
click at [39, 111] on span "Contacts" at bounding box center [42, 112] width 29 height 24
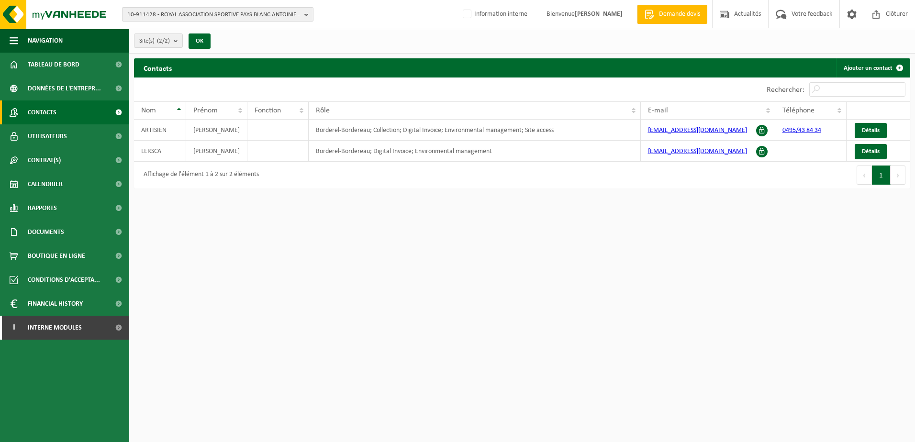
click at [176, 15] on span "10-911428 - ROYAL ASSOCIATION SPORTIVE PAYS BLANC ANTOINIEN E.M - 7536 VAULX, R…" at bounding box center [213, 15] width 173 height 14
type input "10-896208"
click at [182, 44] on strong "10-896208 - ETIENNE DEWALLE - 7950 CHIÈVRES, RUE SAINT-CHRISTOPHE 9" at bounding box center [212, 43] width 171 height 7
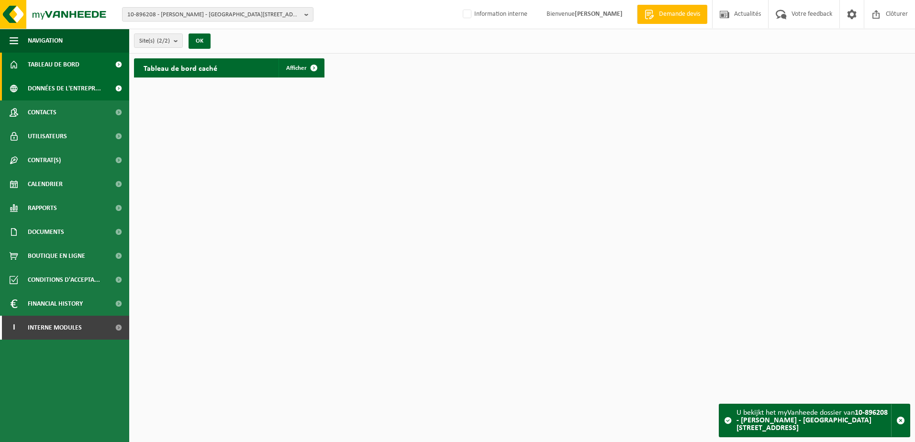
click at [59, 92] on span "Données de l'entrepr..." at bounding box center [64, 89] width 73 height 24
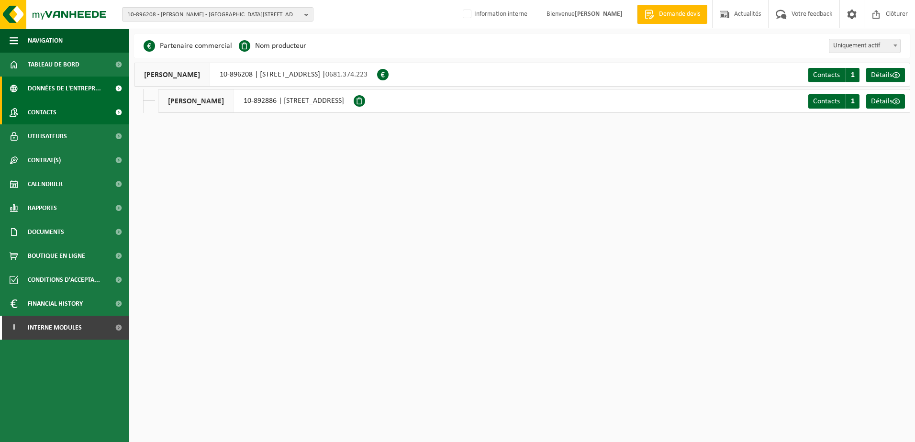
click at [50, 119] on span "Contacts" at bounding box center [42, 112] width 29 height 24
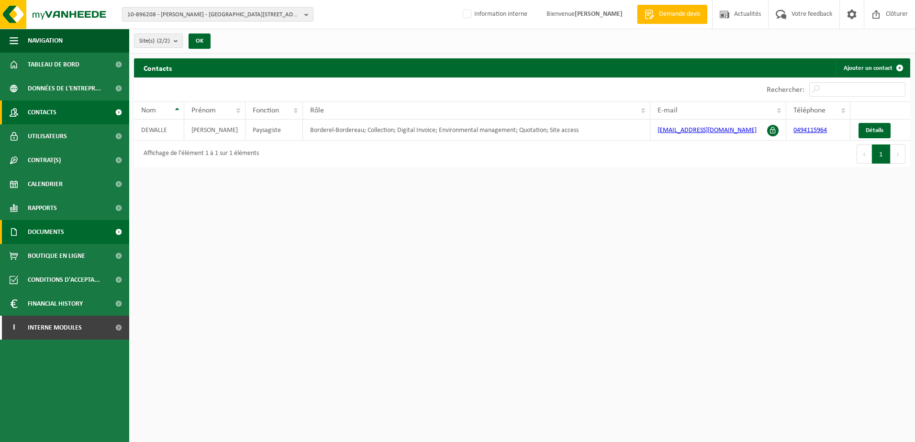
click at [55, 230] on span "Documents" at bounding box center [46, 232] width 36 height 24
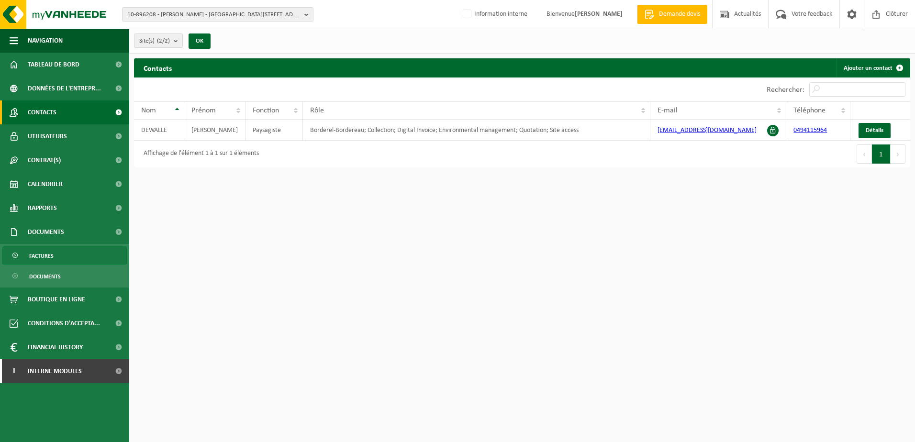
click at [57, 252] on link "Factures" at bounding box center [64, 255] width 124 height 18
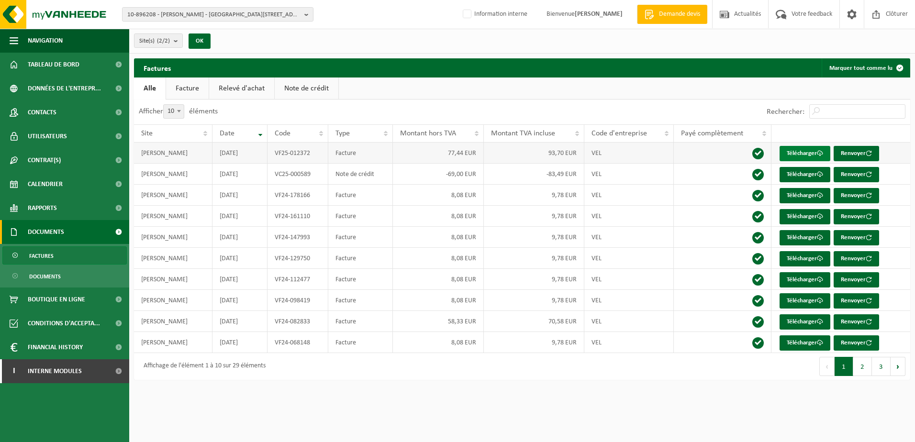
click at [802, 152] on link "Télécharger" at bounding box center [804, 153] width 51 height 15
click at [190, 20] on span "10-896208 - ETIENNE DEWALLE - 7950 CHIÈVRES, RUE SAINT-CHRISTOPHE 9" at bounding box center [213, 15] width 173 height 14
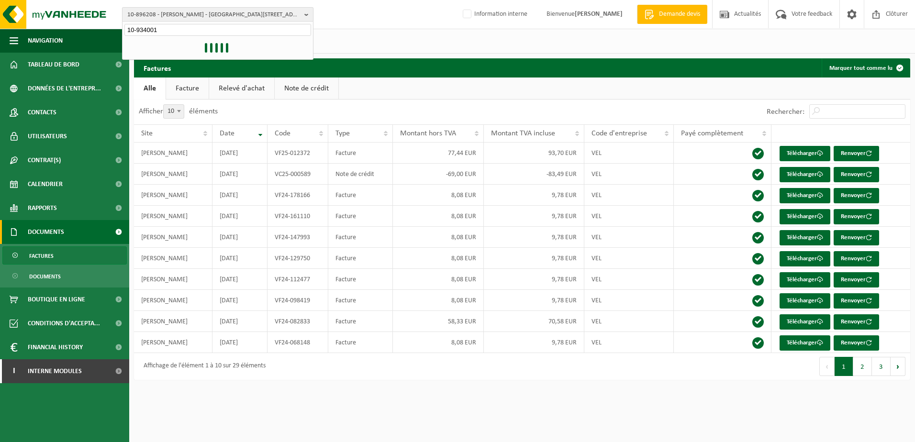
type input "10-934001"
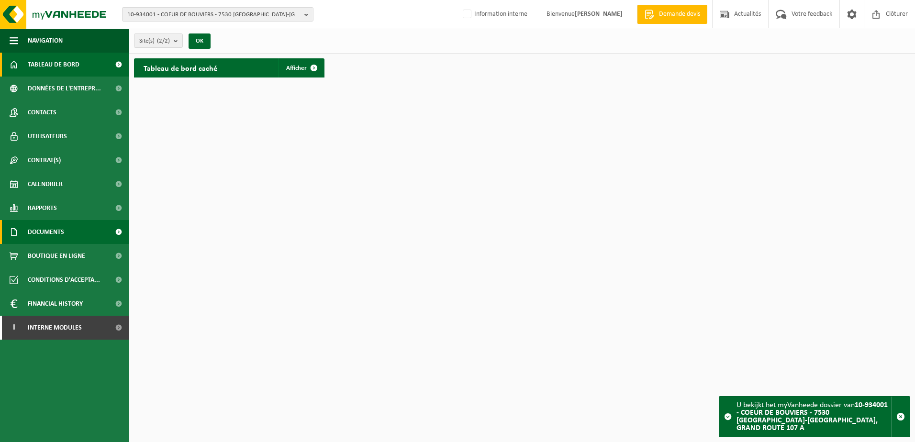
click at [59, 227] on span "Documents" at bounding box center [46, 232] width 36 height 24
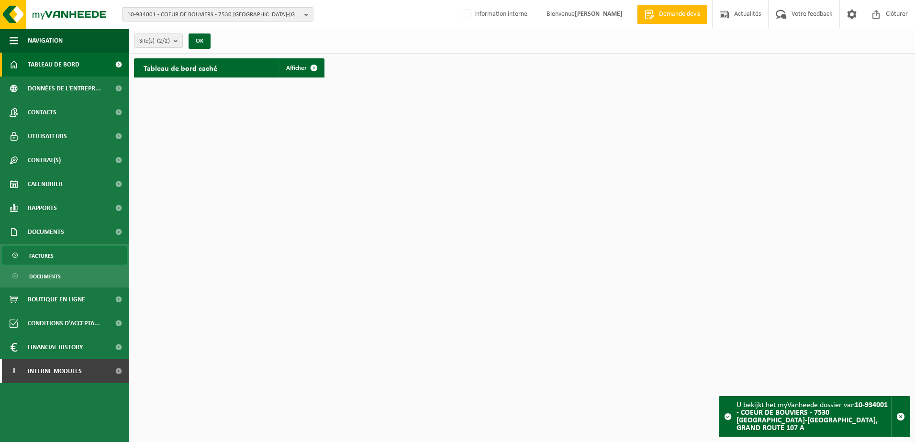
click at [58, 253] on link "Factures" at bounding box center [64, 255] width 124 height 18
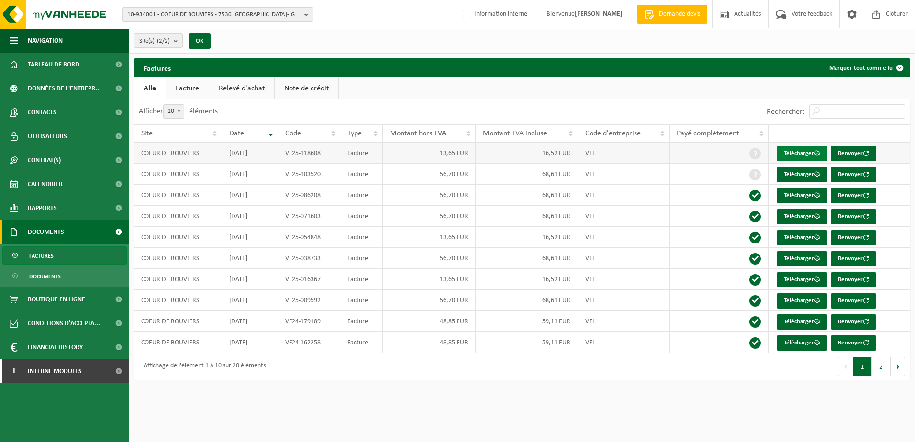
click at [788, 156] on link "Télécharger" at bounding box center [801, 153] width 51 height 15
click at [188, 12] on span "10-934001 - COEUR DE BOUVIERS - 7530 GAURAIN-RAMECROIX, GRAND ROUTE 107 A" at bounding box center [213, 15] width 173 height 14
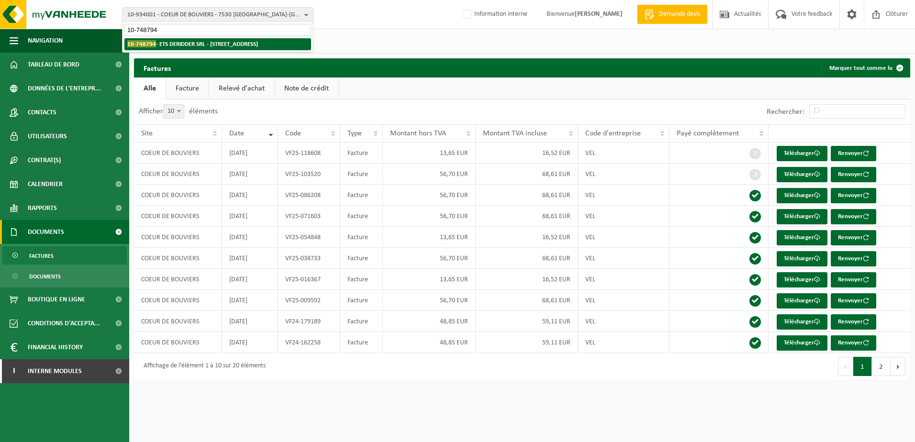
type input "10-748794"
click at [216, 43] on strong "10-748794 - ETS DERIDDER SRL - 7322 POMMEROEUL, RUE DE VILLE 50" at bounding box center [192, 43] width 131 height 7
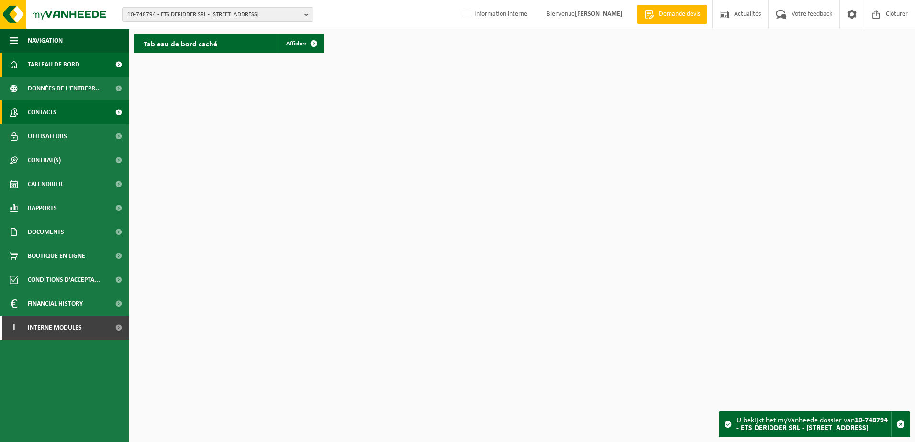
click at [91, 113] on link "Contacts" at bounding box center [64, 112] width 129 height 24
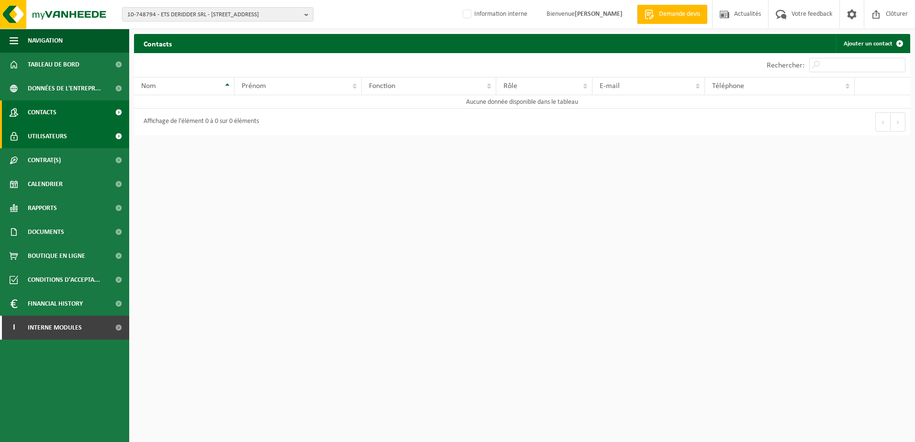
click at [45, 141] on span "Utilisateurs" at bounding box center [47, 136] width 39 height 24
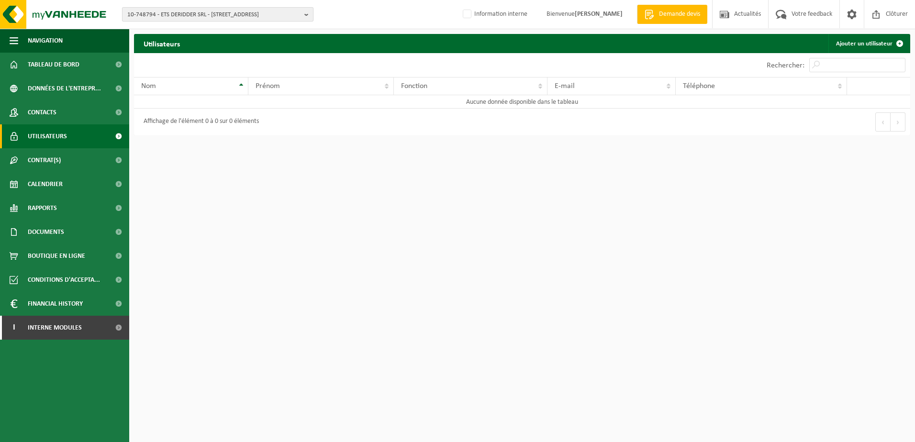
click at [201, 14] on span "10-748794 - ETS DERIDDER SRL - 7322 POMMEROEUL, RUE DE VILLE 50" at bounding box center [213, 15] width 173 height 14
click at [200, 29] on input "text" at bounding box center [217, 30] width 187 height 12
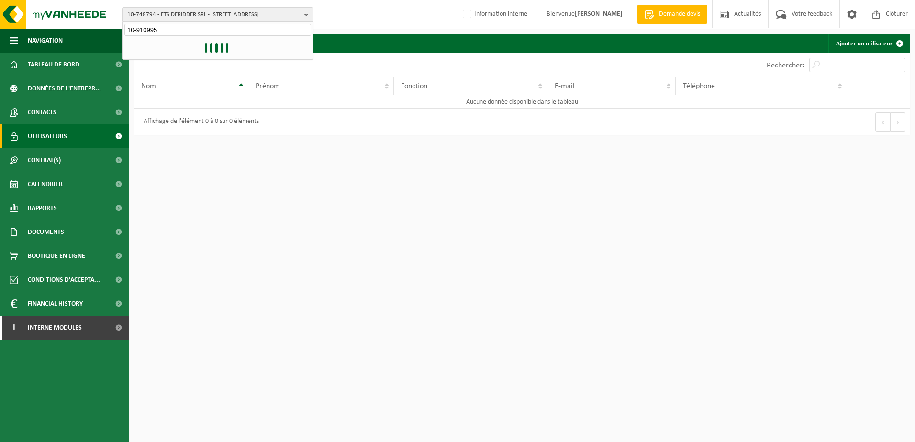
type input "10-910995"
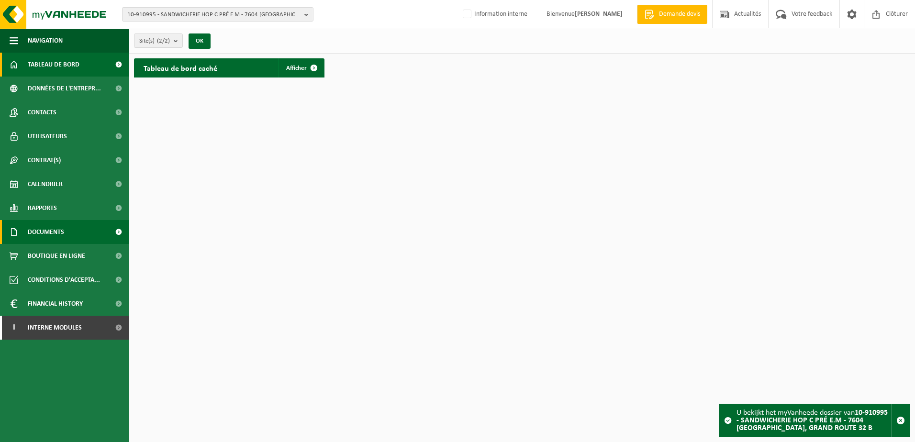
click at [55, 229] on span "Documents" at bounding box center [46, 232] width 36 height 24
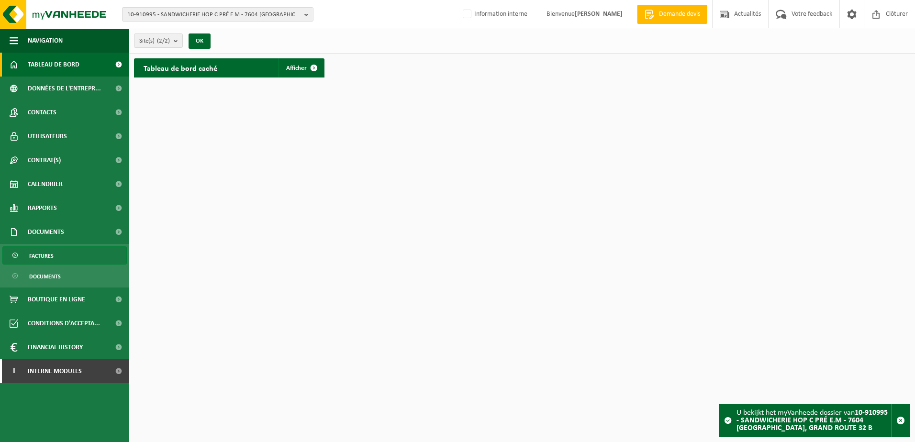
click at [57, 256] on link "Factures" at bounding box center [64, 255] width 124 height 18
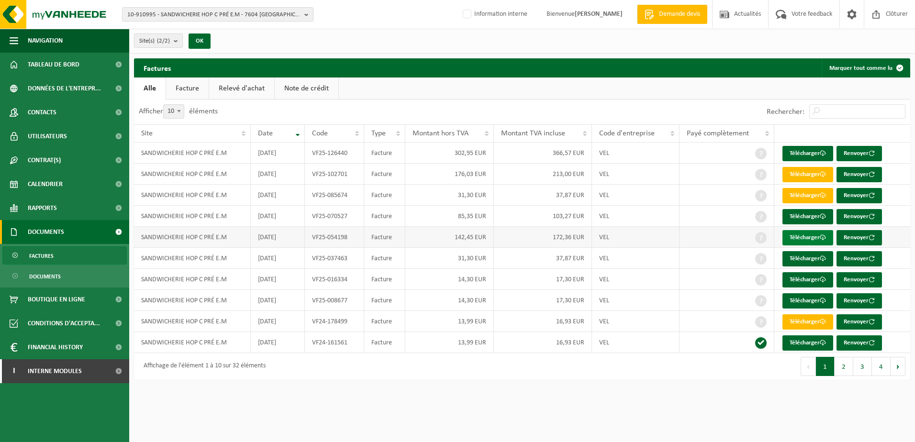
click at [797, 232] on link "Télécharger" at bounding box center [807, 237] width 51 height 15
click at [66, 367] on span "Interne modules" at bounding box center [55, 371] width 54 height 24
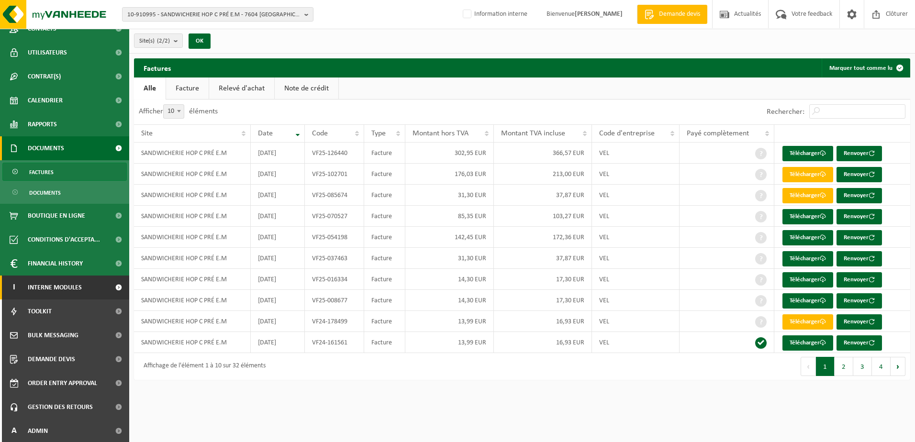
scroll to position [85, 0]
click at [85, 409] on span "Gestion des retours" at bounding box center [60, 406] width 65 height 24
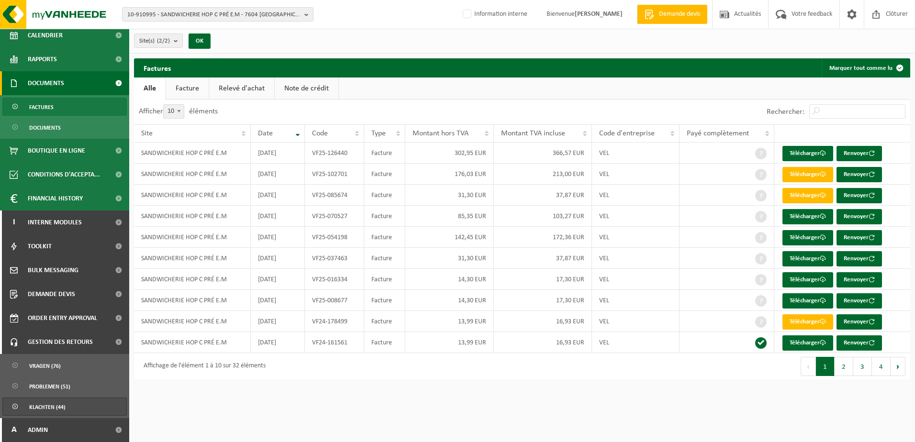
click at [67, 402] on link "Klachten (44)" at bounding box center [64, 407] width 124 height 18
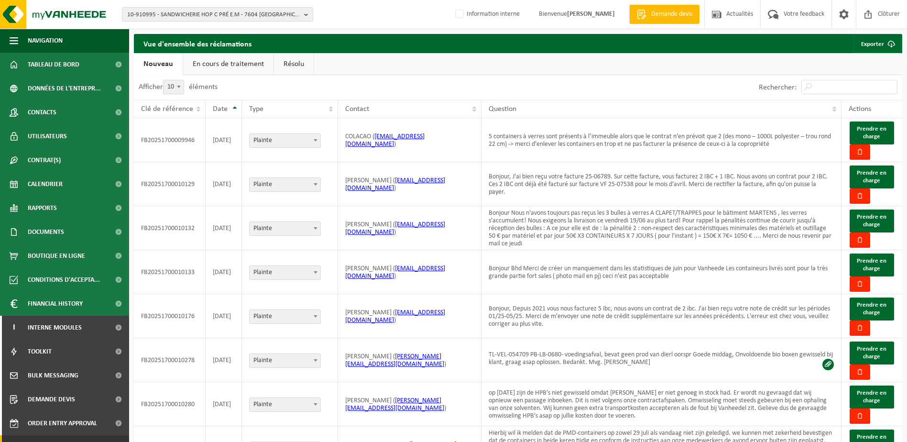
click at [241, 69] on link "En cours de traitement" at bounding box center [228, 64] width 90 height 22
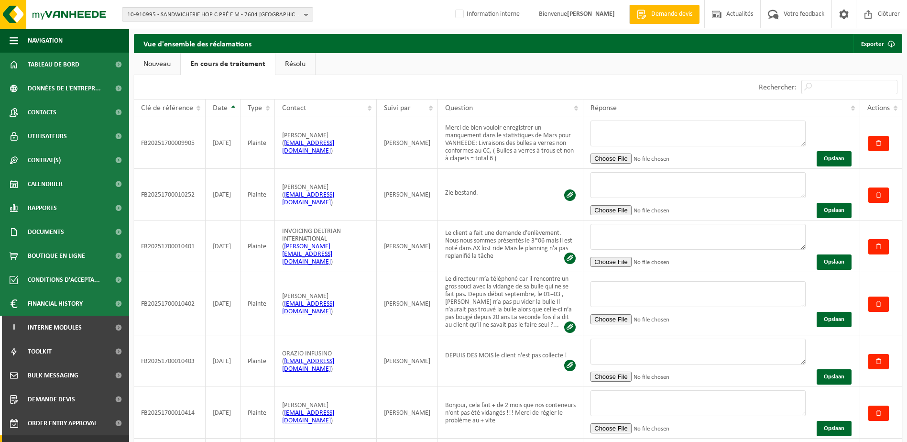
click at [168, 14] on span "10-910995 - SANDWICHERIE HOP C PRÉ E.M - 7604 BAUGNIES, GRAND ROUTE 32 B" at bounding box center [213, 15] width 173 height 14
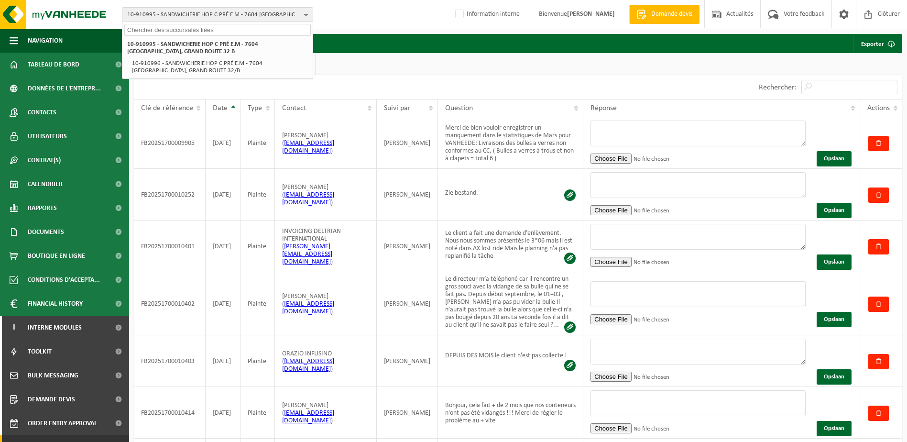
click at [172, 28] on input "text" at bounding box center [217, 30] width 187 height 12
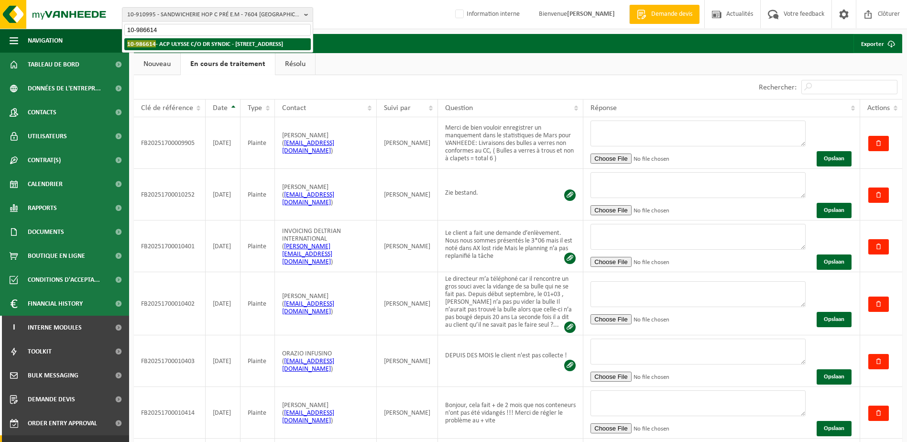
type input "10-986614"
click at [246, 44] on strong "10-986614 - ACP ULYSSE C/O DR SYNDIC - 4500 HUY, RUE DES BRASSEURS 1" at bounding box center [205, 43] width 156 height 7
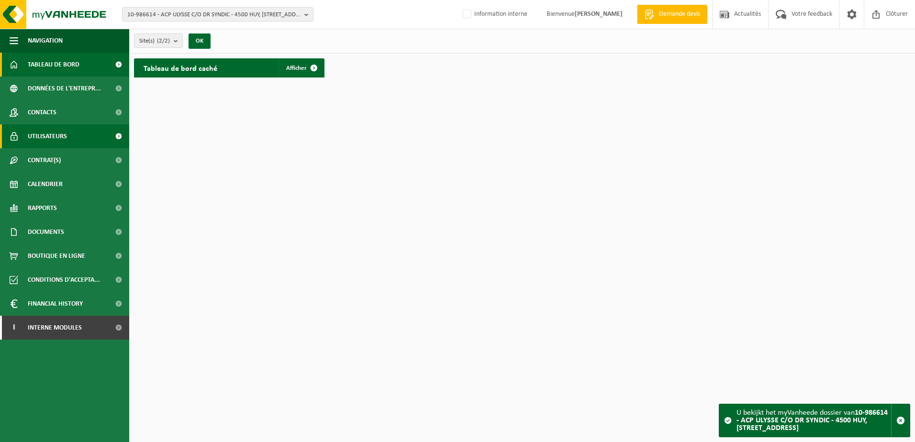
click at [55, 144] on span "Utilisateurs" at bounding box center [47, 136] width 39 height 24
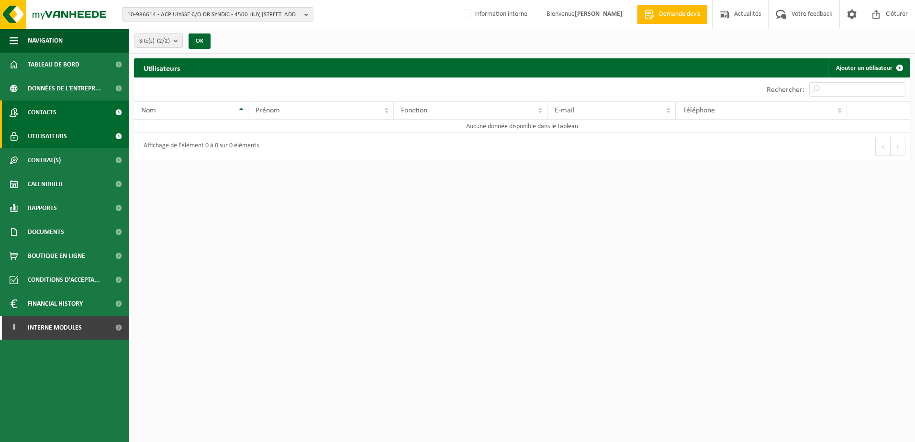
click at [50, 118] on span "Contacts" at bounding box center [42, 112] width 29 height 24
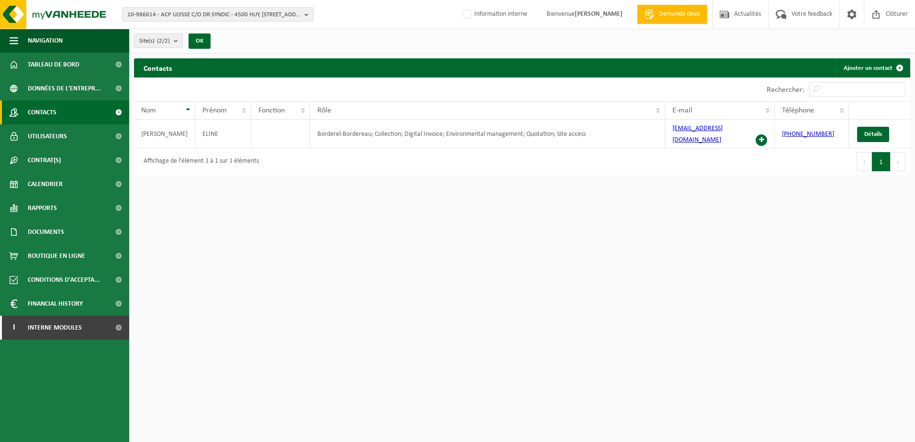
click at [195, 20] on span "10-986614 - ACP ULYSSE C/O DR SYNDIC - 4500 HUY, RUE DES BRASSEURS 1" at bounding box center [213, 15] width 173 height 14
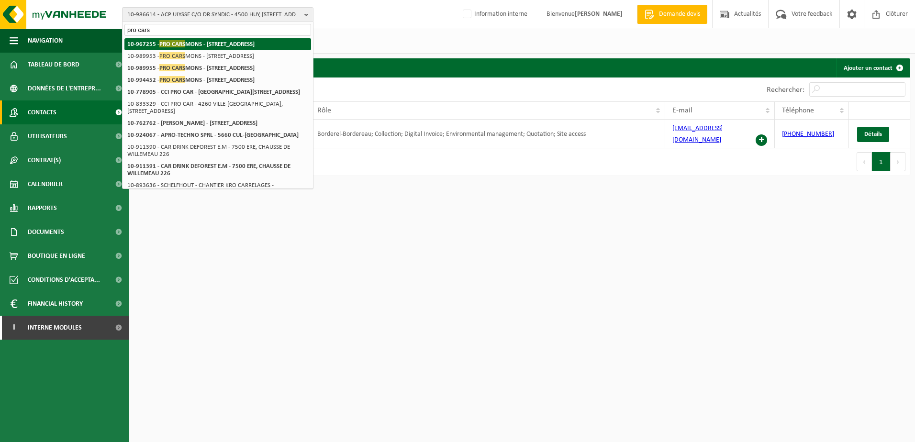
type input "pro cars"
click at [214, 48] on li "10-967255 - PRO CARS MONS - 7033 CUESMES, RUE DU GRAND COURANT 13" at bounding box center [217, 44] width 187 height 12
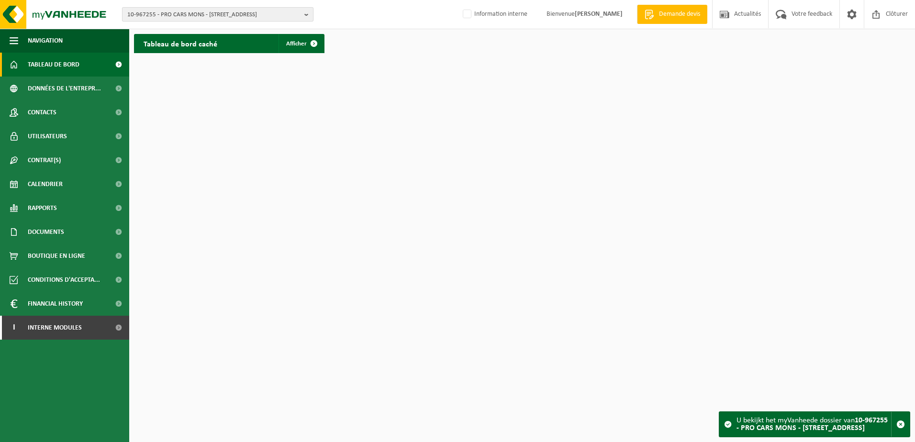
click at [153, 11] on span "10-967255 - PRO CARS MONS - [STREET_ADDRESS]" at bounding box center [213, 15] width 173 height 14
click at [157, 26] on input "text" at bounding box center [217, 30] width 187 height 12
paste input "10-967255 Pro Cars Mons // Problèmes !!!!"
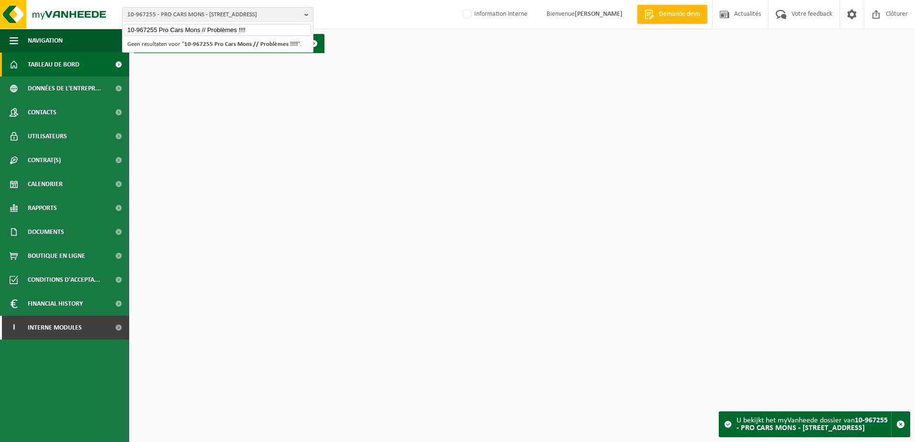
type input "10-967255 Pro Cars Mons // Problèmes !!!!"
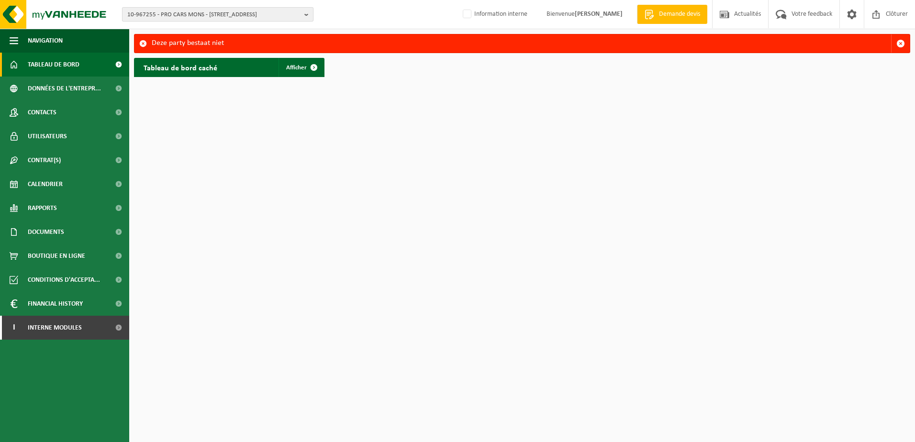
drag, startPoint x: 264, startPoint y: 13, endPoint x: 258, endPoint y: 17, distance: 7.3
click at [264, 13] on span "10-967255 - PRO CARS MONS - 7033 CUESMES, RUE DU GRAND COURANT 13" at bounding box center [213, 15] width 173 height 14
click at [210, 32] on input "text" at bounding box center [217, 30] width 187 height 12
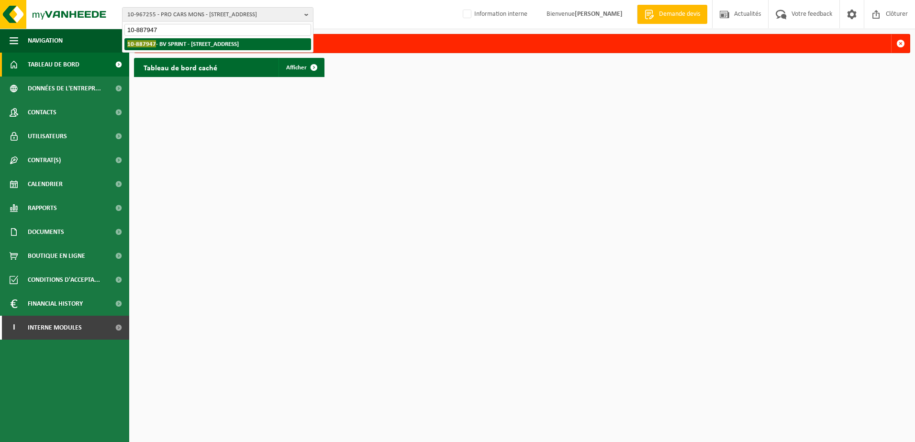
type input "10-887947"
click at [205, 43] on strong "10-887947 - BV SPRINT - 7370 DOUR, PLACE VERTE 37" at bounding box center [182, 43] width 111 height 7
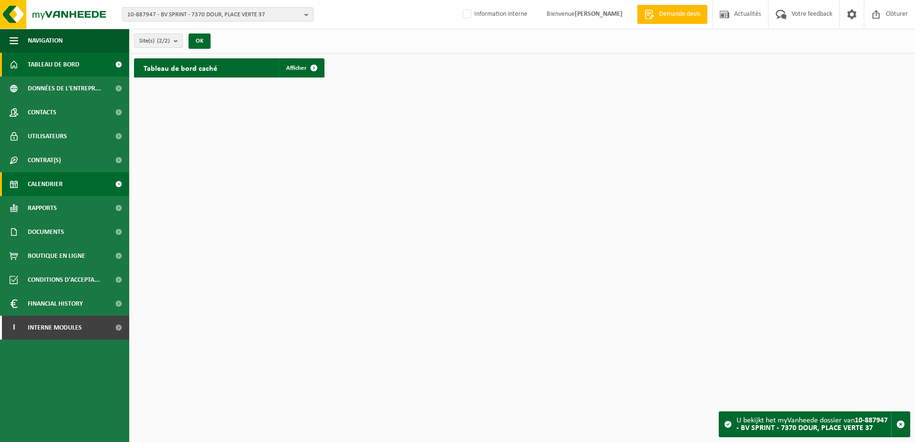
click at [74, 184] on link "Calendrier" at bounding box center [64, 184] width 129 height 24
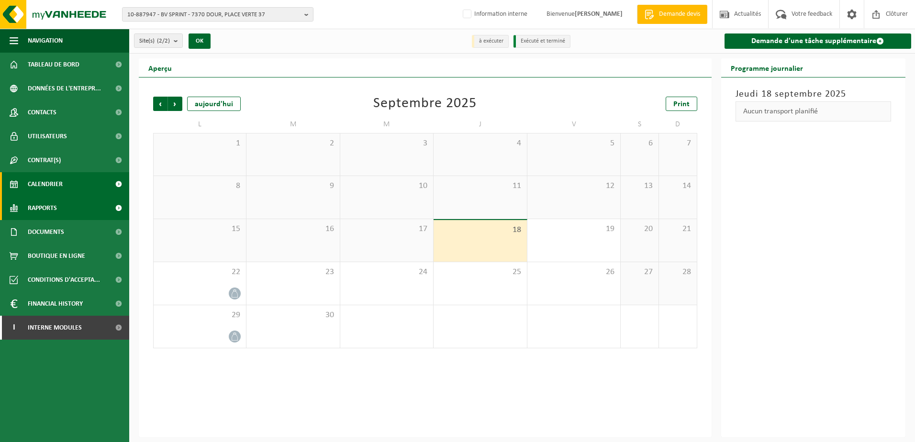
click at [66, 207] on link "Rapports" at bounding box center [64, 208] width 129 height 24
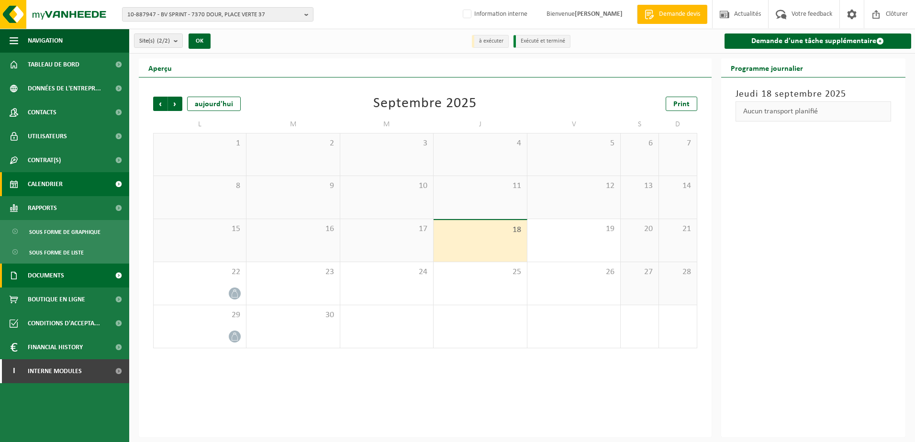
click at [59, 273] on span "Documents" at bounding box center [46, 276] width 36 height 24
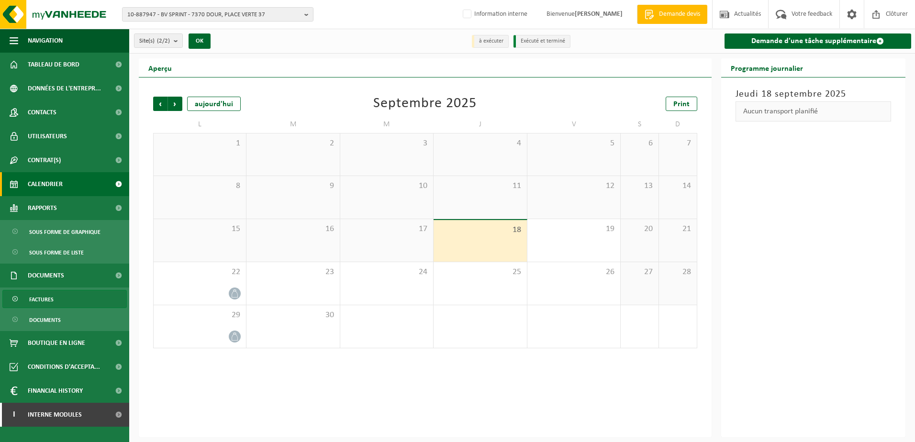
click at [66, 291] on link "Factures" at bounding box center [64, 299] width 124 height 18
